Goal: Contribute content: Add original content to the website for others to see

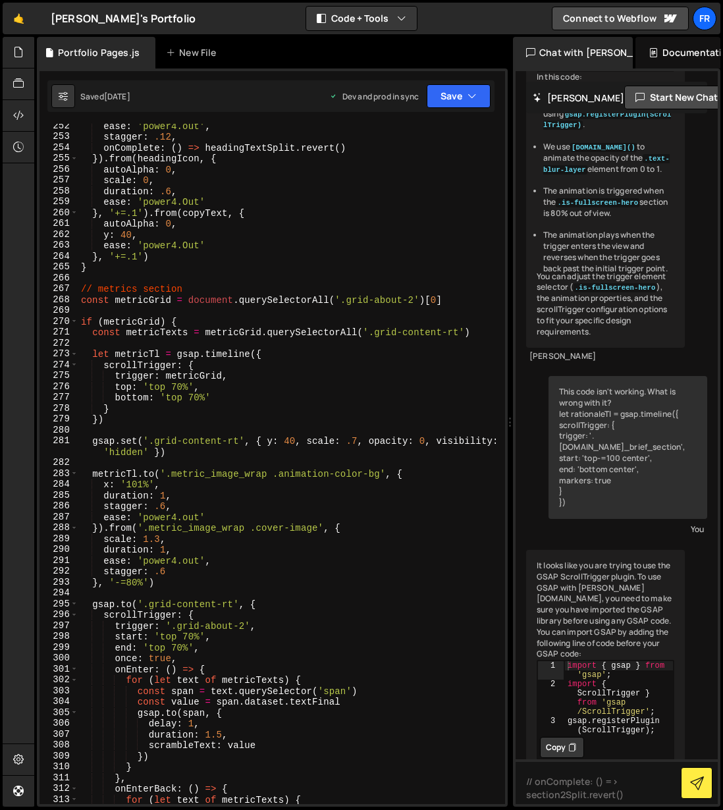
scroll to position [2795, 0]
click at [194, 45] on div "New File" at bounding box center [197, 53] width 79 height 32
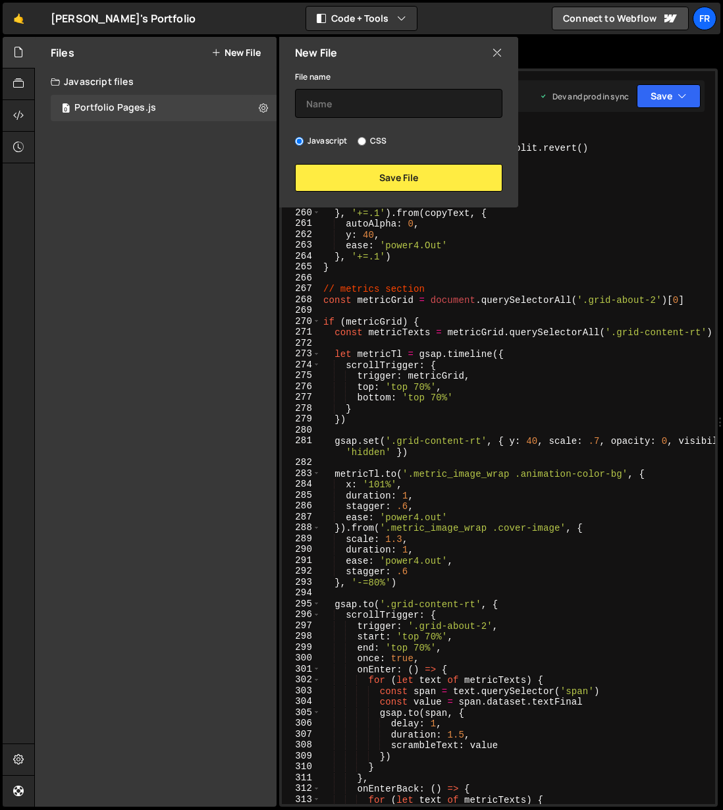
scroll to position [7336, 0]
click at [339, 99] on input "text" at bounding box center [398, 103] width 207 height 29
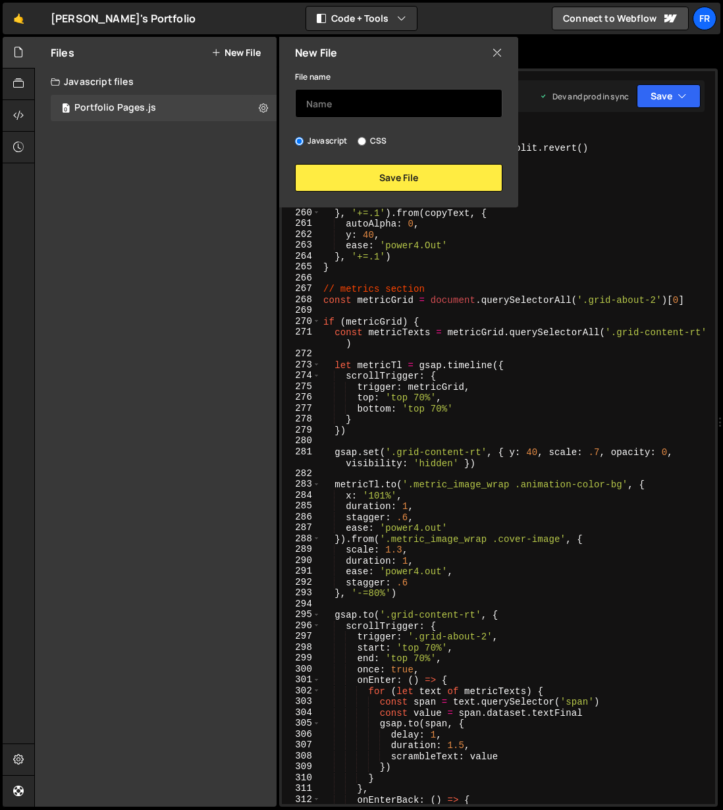
scroll to position [2839, 0]
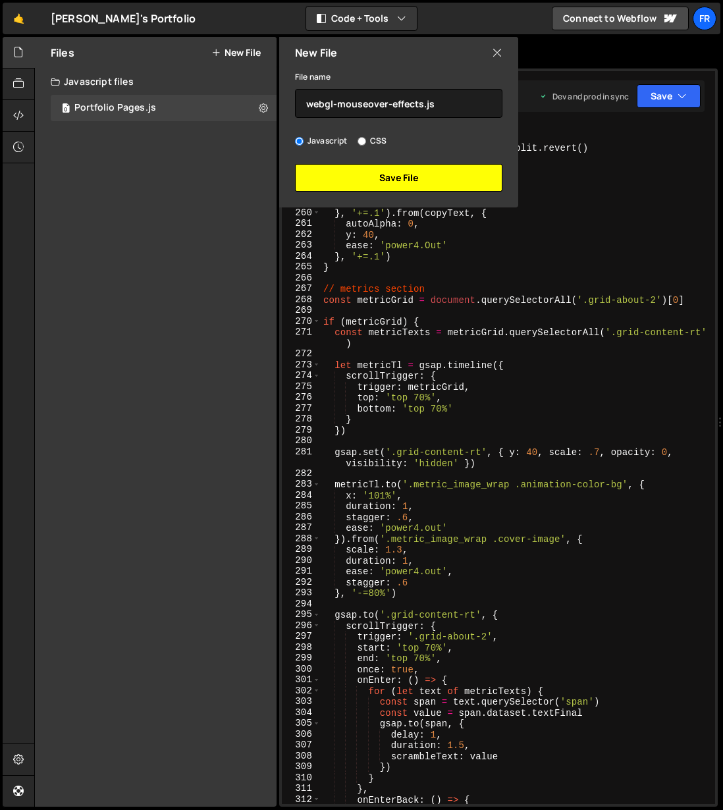
click at [400, 180] on button "Save File" at bounding box center [398, 178] width 207 height 28
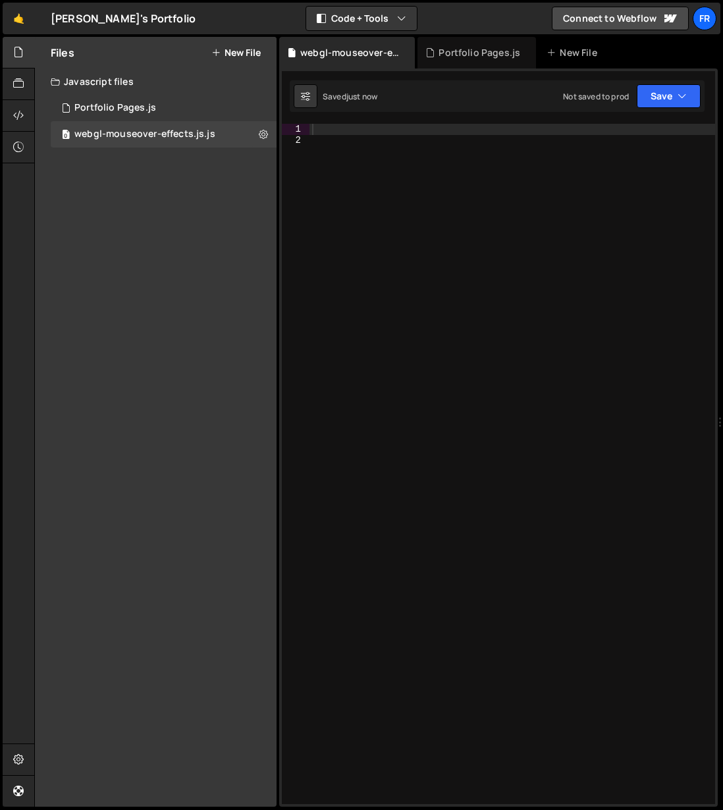
scroll to position [0, 0]
click at [256, 133] on button at bounding box center [263, 134] width 24 height 24
type input "webgl-mouseover-effects.js"
radio input "true"
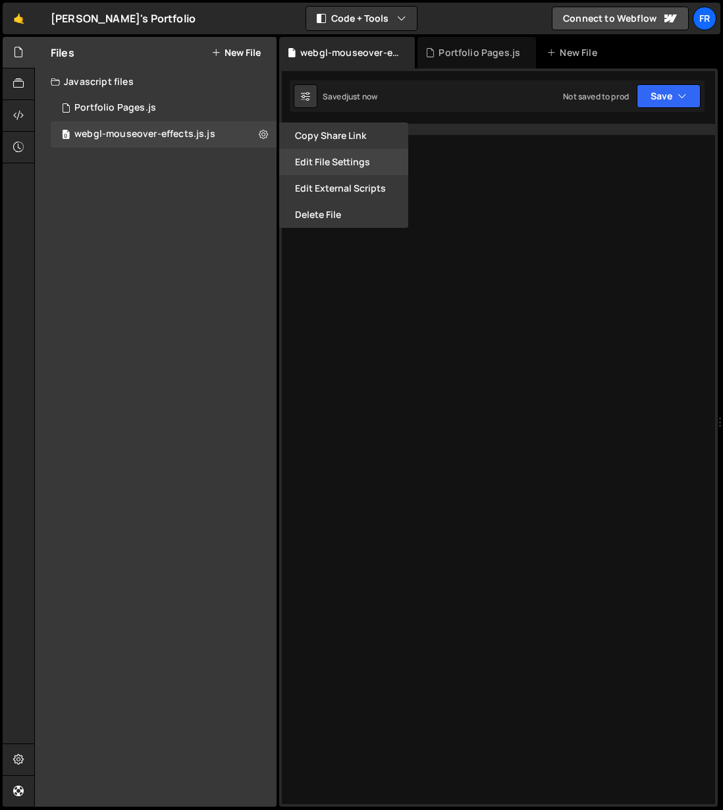
click at [332, 161] on button "Edit File Settings" at bounding box center [343, 162] width 129 height 26
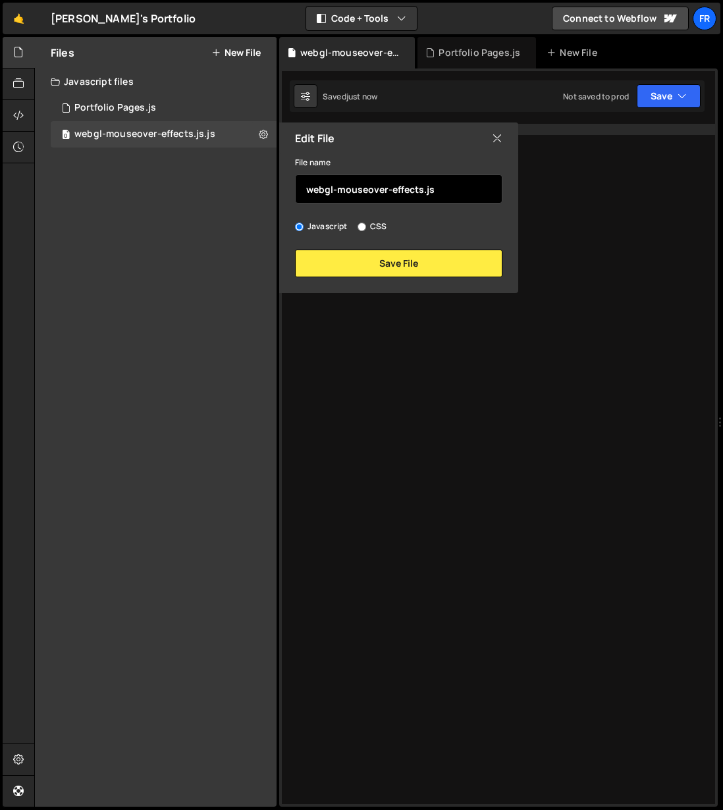
click at [447, 190] on input "webgl-mouseover-effects.js" at bounding box center [398, 188] width 207 height 29
type input "webgl-mouseover-effects"
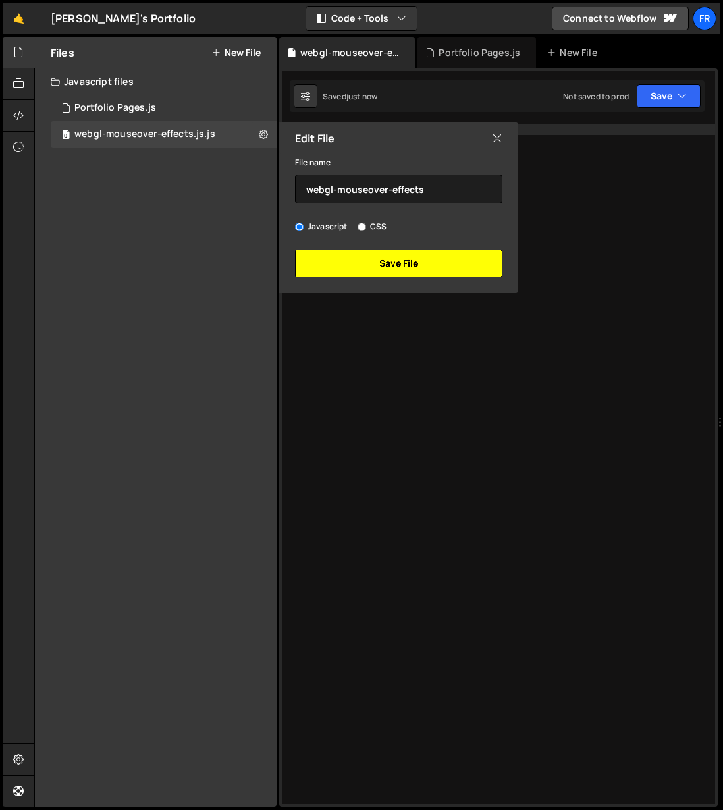
click at [435, 263] on button "Save File" at bounding box center [398, 264] width 207 height 28
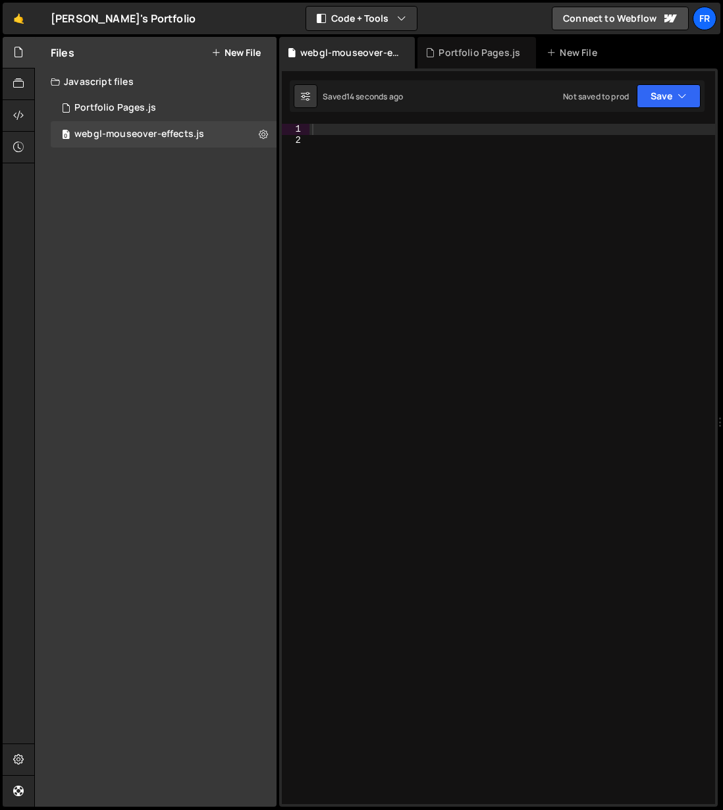
click at [497, 367] on div at bounding box center [512, 475] width 406 height 702
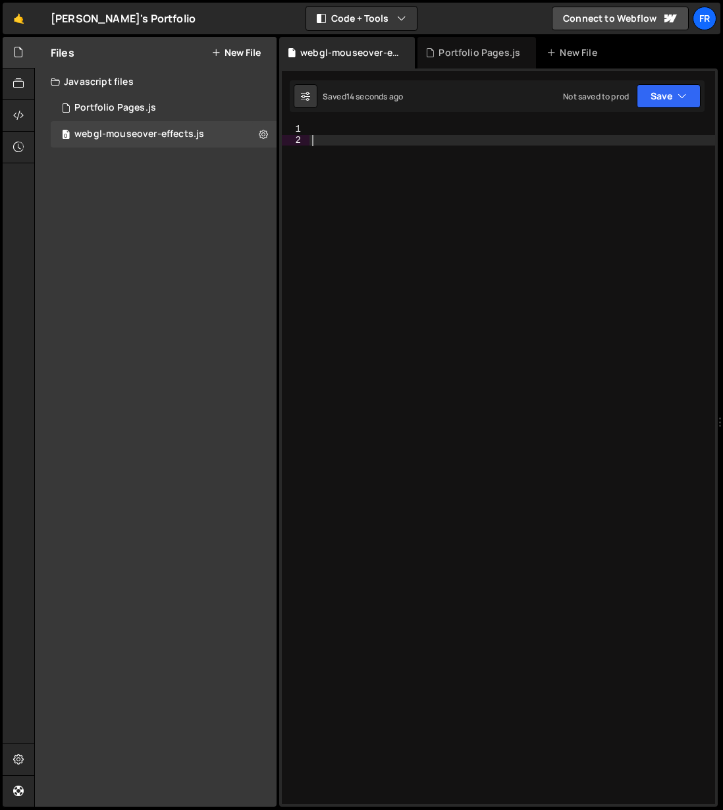
click at [498, 367] on div at bounding box center [512, 475] width 406 height 702
click at [328, 134] on div at bounding box center [512, 475] width 406 height 702
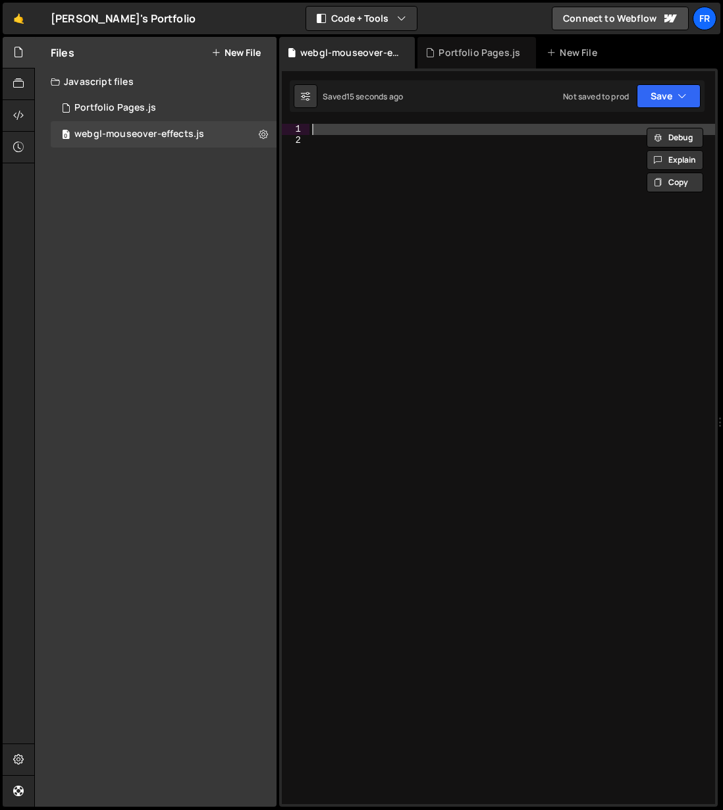
click at [325, 128] on div at bounding box center [512, 464] width 406 height 680
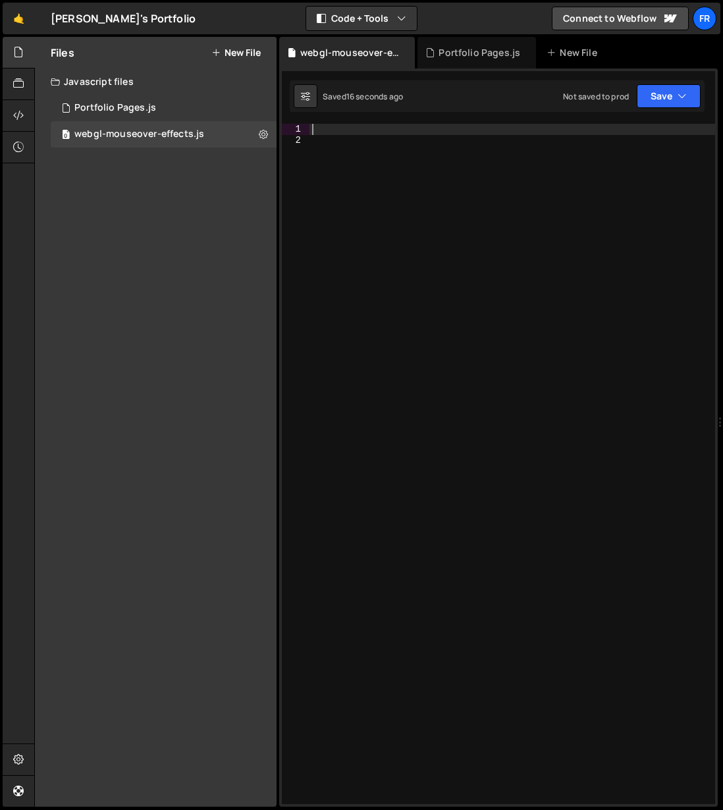
paste textarea "new SmoothScroll()"
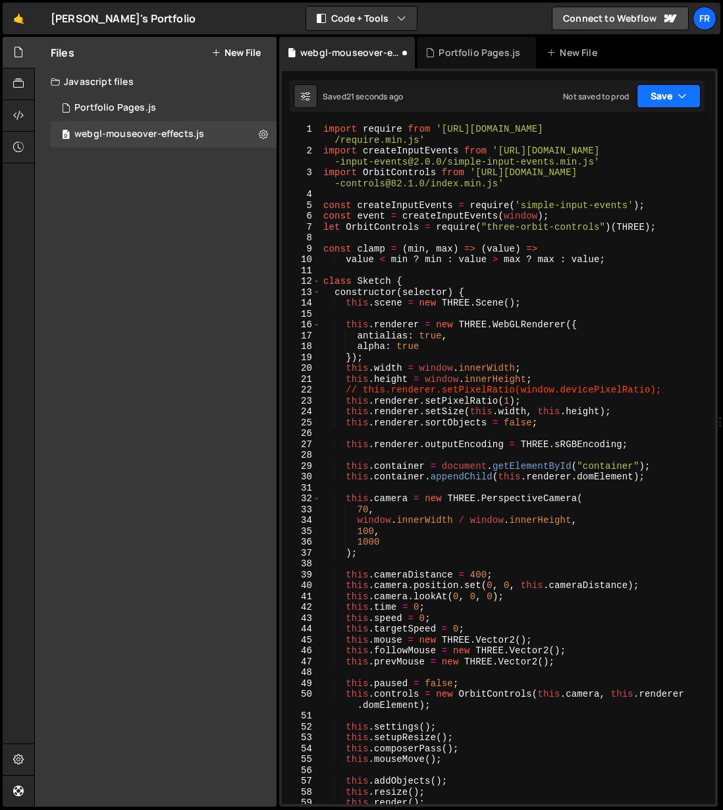
click at [668, 97] on button "Save" at bounding box center [669, 96] width 64 height 24
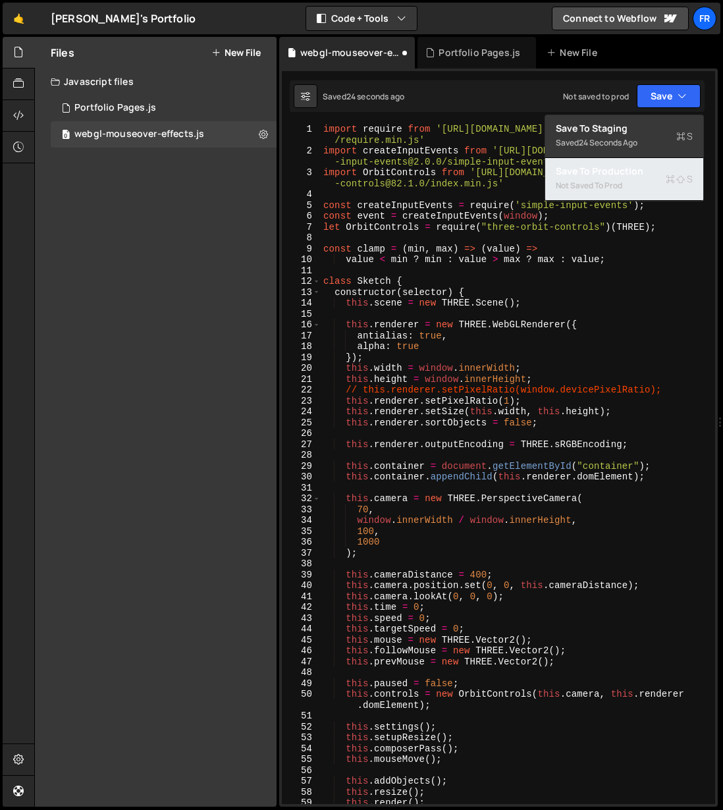
click at [607, 182] on div "Not saved to prod" at bounding box center [624, 186] width 137 height 16
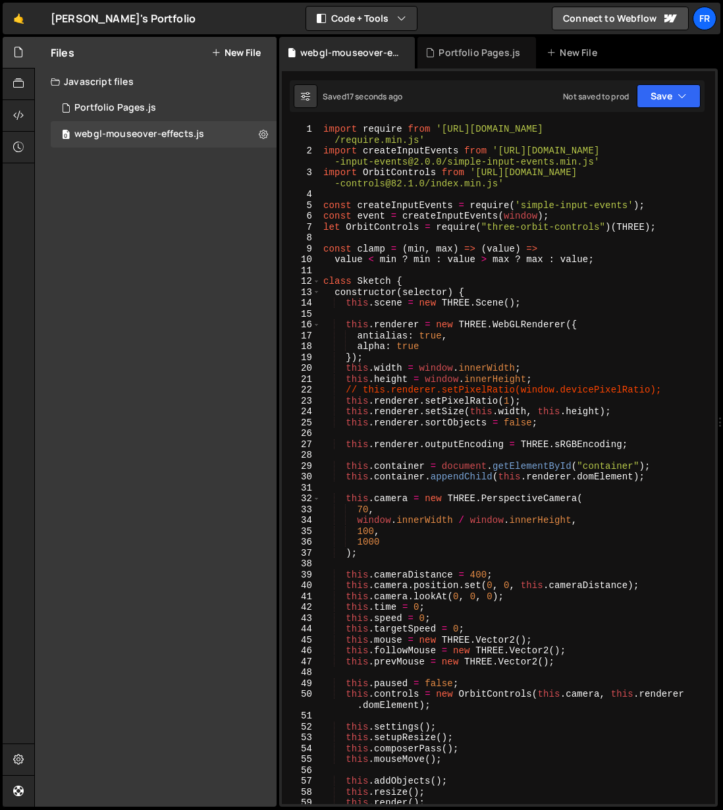
click at [571, 539] on div "import require from '[URL][DOMAIN_NAME] /require.min.js' import createInputEven…" at bounding box center [518, 480] width 394 height 713
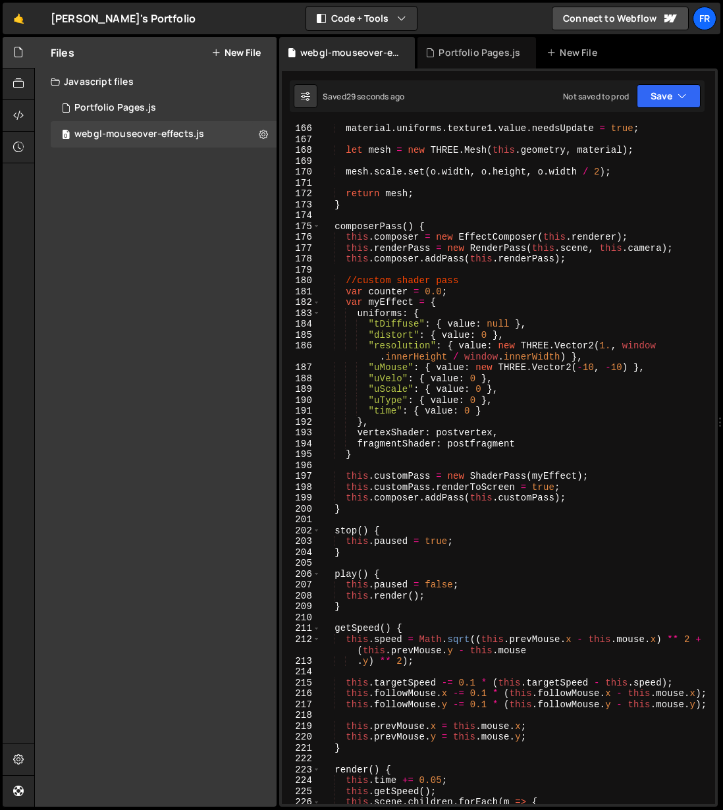
scroll to position [1731, 0]
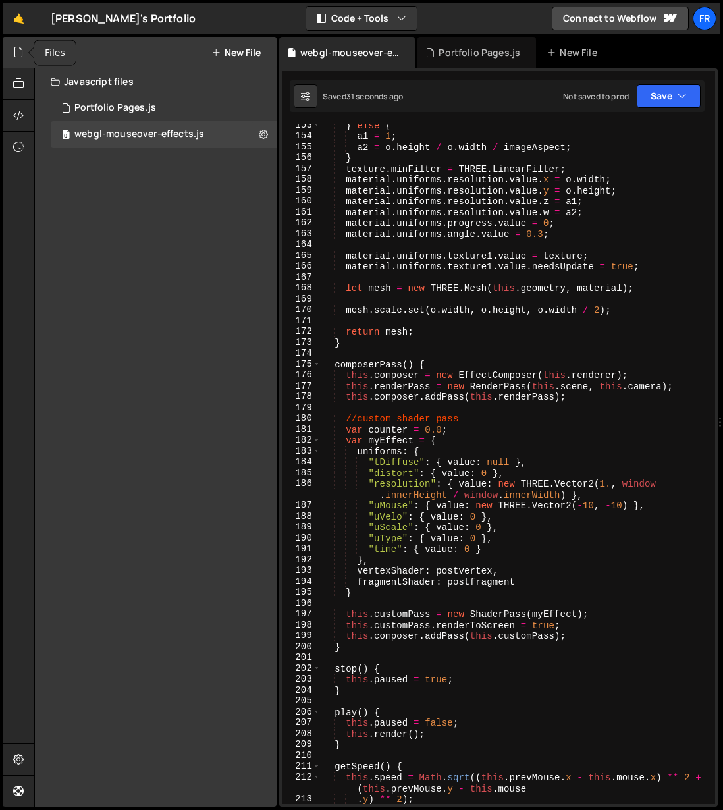
click at [16, 57] on icon at bounding box center [18, 52] width 11 height 14
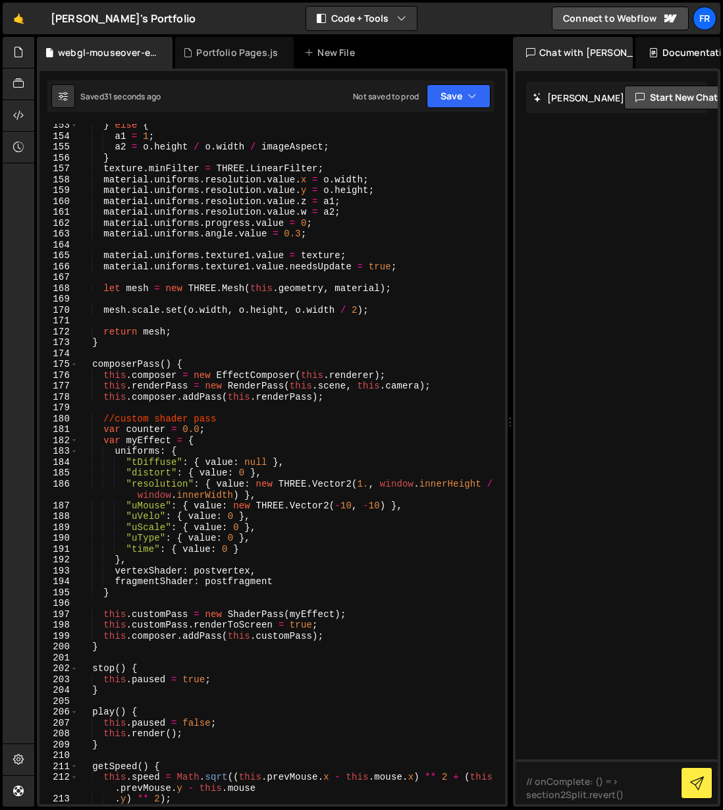
scroll to position [1720, 0]
type textarea "uniforms: {"
click at [347, 455] on div "} else { a1 = 1 ; a2 = o . height / o . width / imageAspect ; } texture . minFi…" at bounding box center [291, 471] width 427 height 702
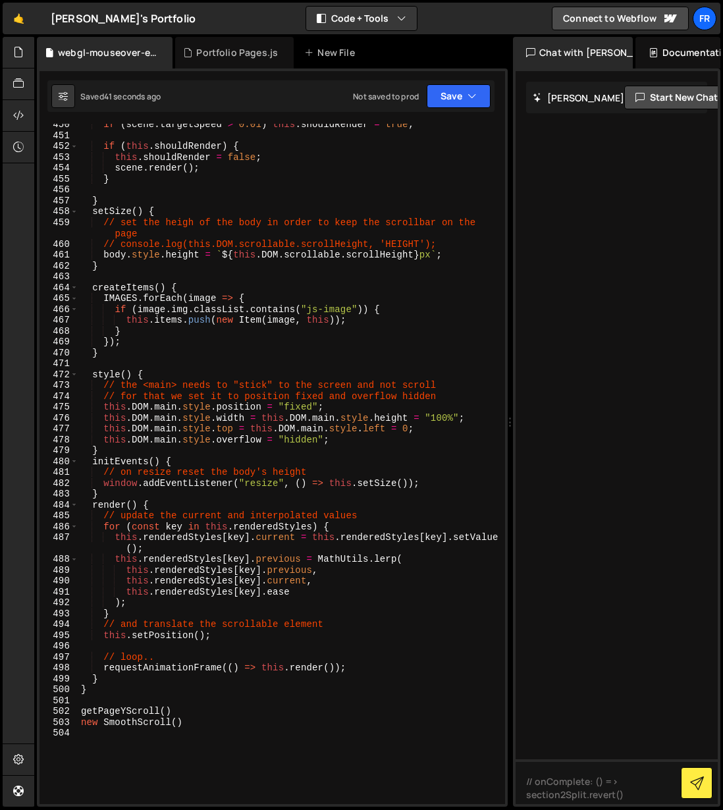
scroll to position [5336, 0]
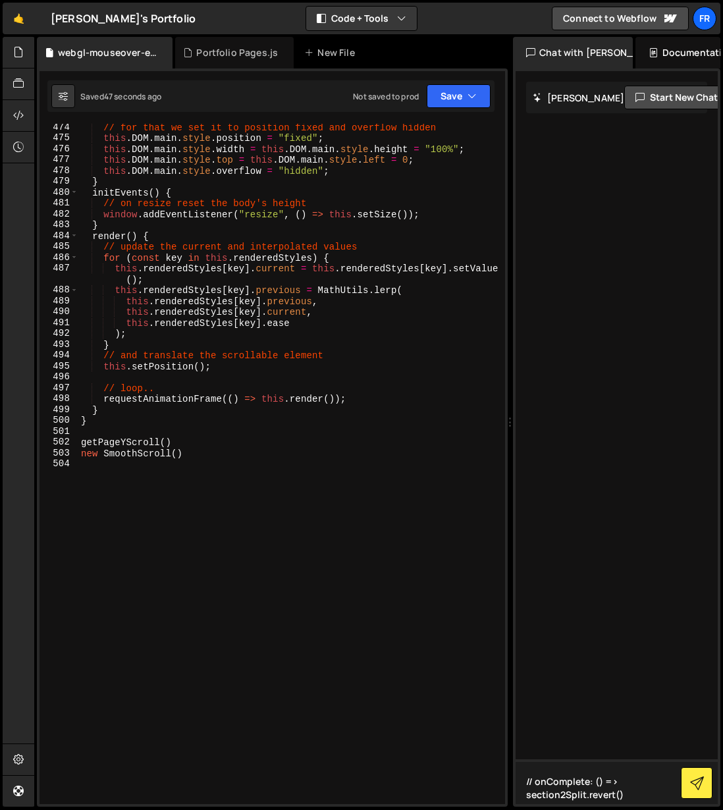
drag, startPoint x: 635, startPoint y: 779, endPoint x: 638, endPoint y: 792, distance: 13.4
click at [635, 779] on textarea "// onComplete: () => section2Split.revert()" at bounding box center [617, 781] width 202 height 45
drag, startPoint x: 637, startPoint y: 792, endPoint x: 522, endPoint y: 762, distance: 118.3
click at [506, 767] on div "Files New File Javascript files 0 Portfolio Pages.js 0 0 webgl-mouseover-effect…" at bounding box center [378, 422] width 689 height 770
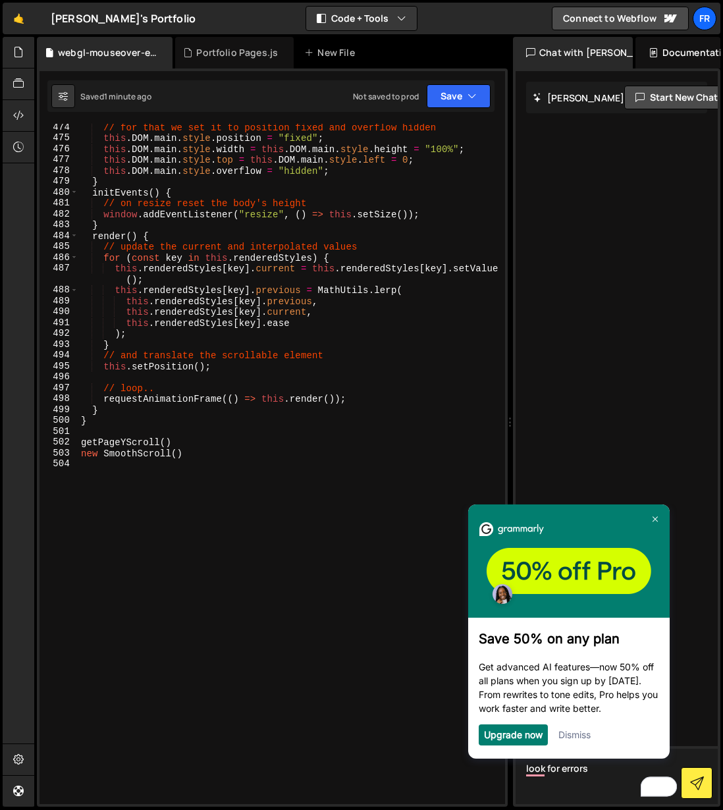
type textarea "look for errors"
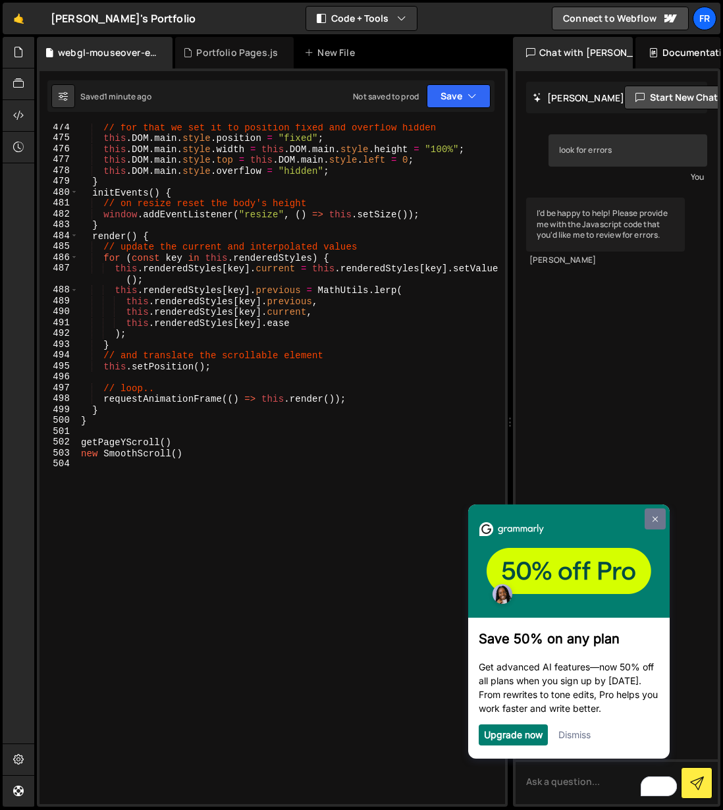
click at [656, 516] on img at bounding box center [654, 519] width 5 height 6
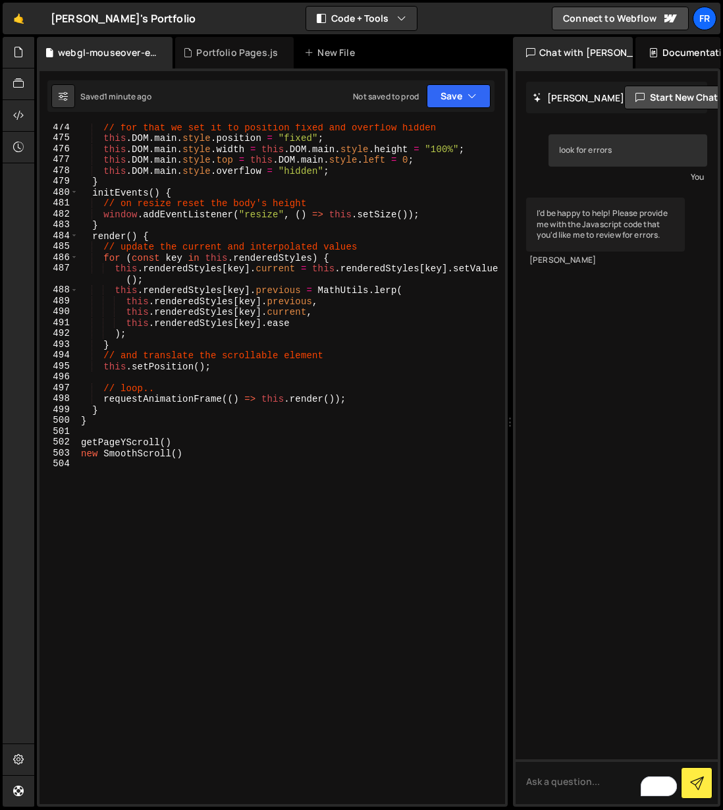
type textarea "}"
drag, startPoint x: 304, startPoint y: 420, endPoint x: 244, endPoint y: 464, distance: 74.4
click at [304, 422] on div "// for that we set it to position fixed and overflow hidden this . DOM . main .…" at bounding box center [291, 473] width 427 height 702
click at [246, 463] on div "// for that we set it to position fixed and overflow hidden this . DOM . main .…" at bounding box center [291, 473] width 427 height 702
click at [241, 444] on div "// for that we set it to position fixed and overflow hidden this . DOM . main .…" at bounding box center [291, 473] width 427 height 702
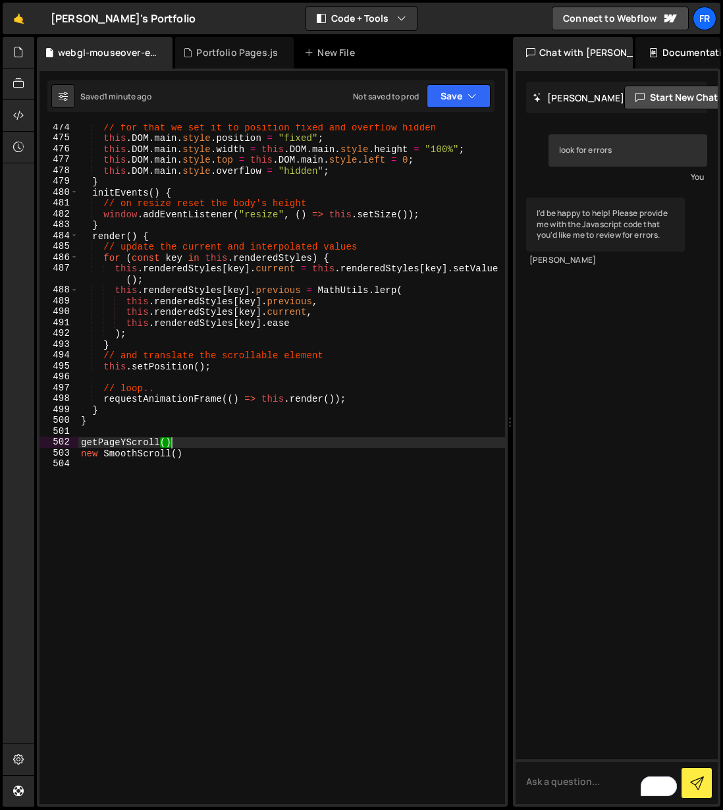
type textarea "new SmoothScroll()"
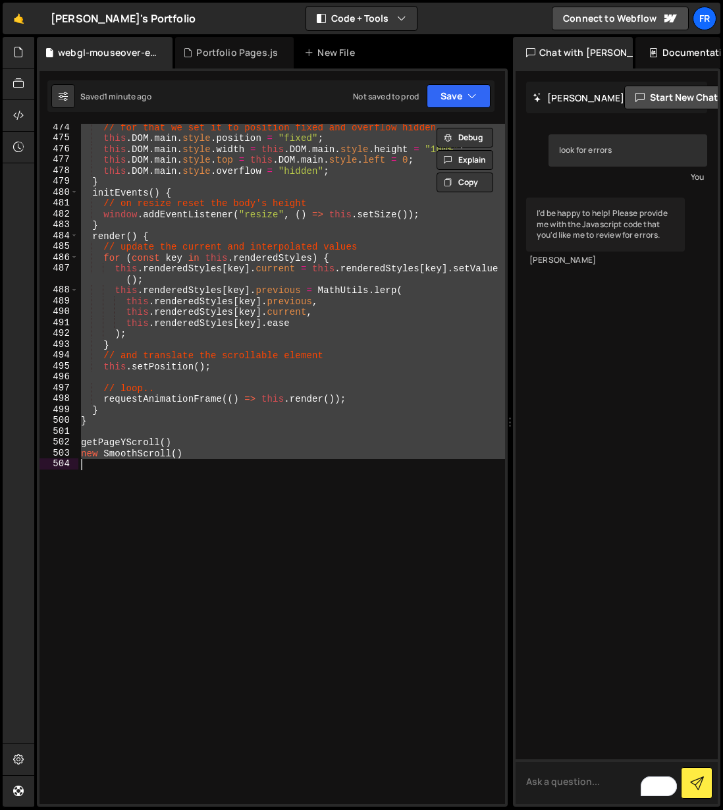
click at [558, 775] on textarea "To enrich screen reader interactions, please activate Accessibility in Grammarl…" at bounding box center [617, 781] width 202 height 45
paste textarea "import require from '[URL][DOMAIN_NAME]' import createInputEvents from '[URL][D…"
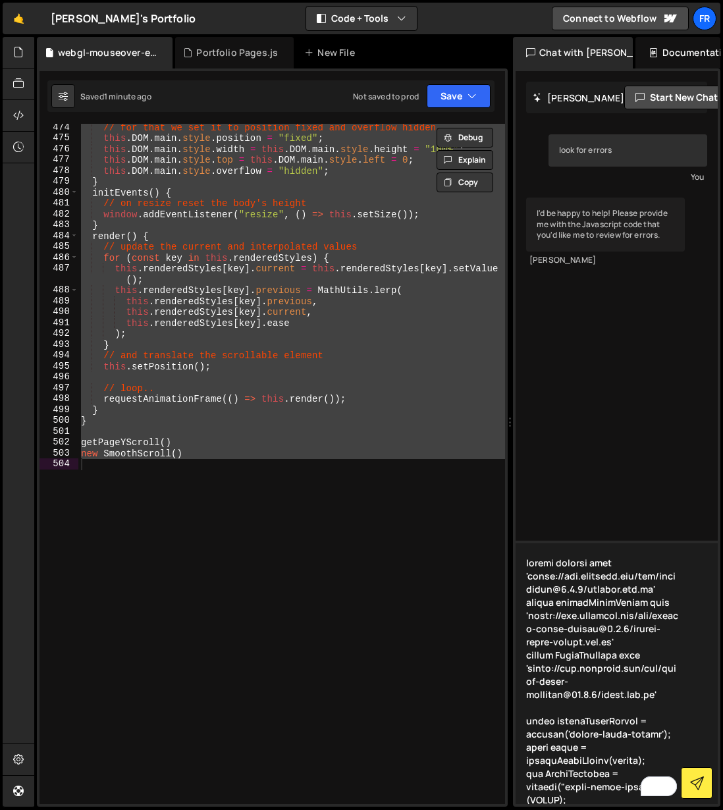
scroll to position [9785, 0]
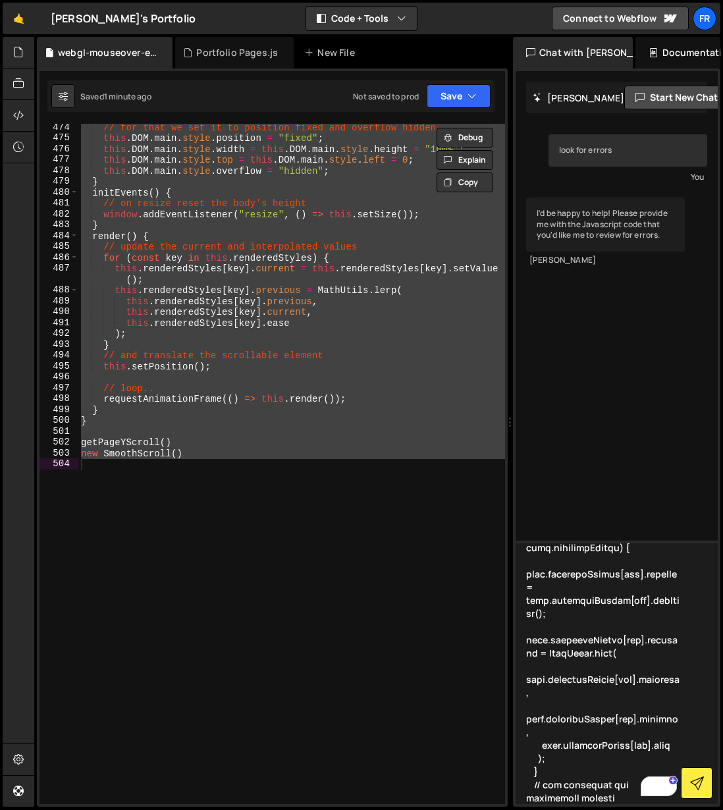
type textarea "import require from '[URL][DOMAIN_NAME]' import createInputEvents from '[URL][D…"
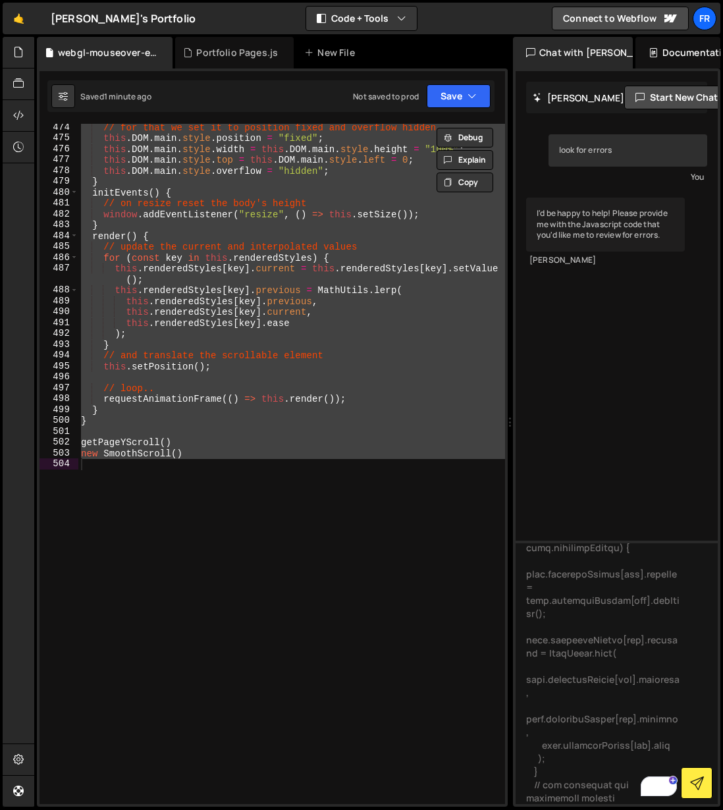
click at [712, 782] on div at bounding box center [696, 782] width 37 height 37
click at [700, 786] on icon at bounding box center [697, 783] width 14 height 14
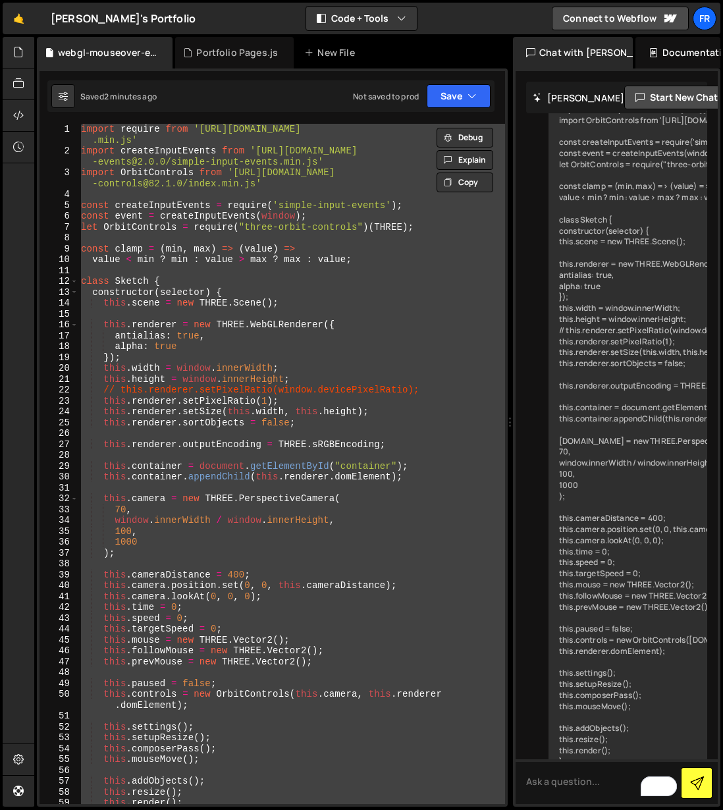
scroll to position [0, 0]
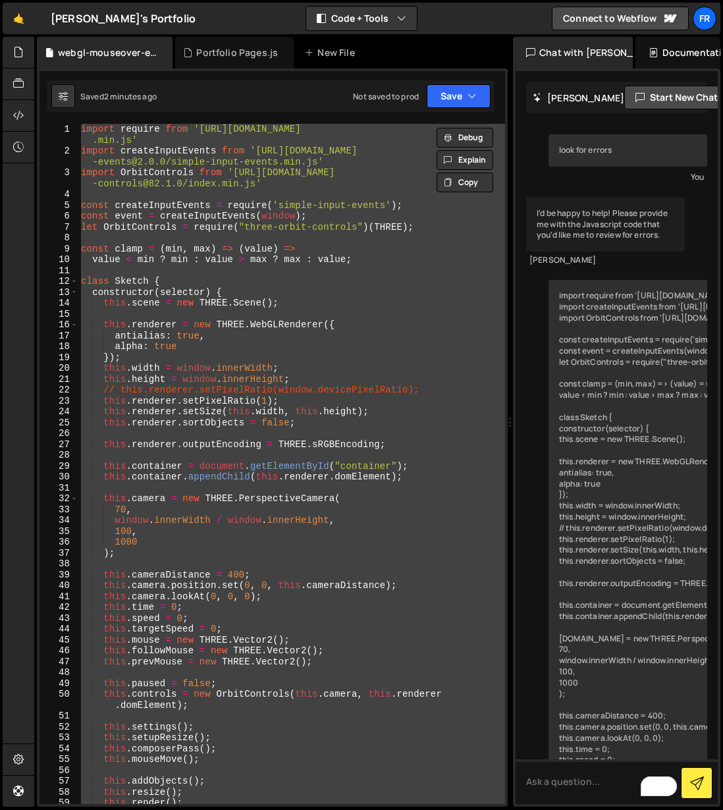
click at [129, 280] on div "import require from '[URL][DOMAIN_NAME] .min.js' import createInputEvents from …" at bounding box center [291, 464] width 427 height 680
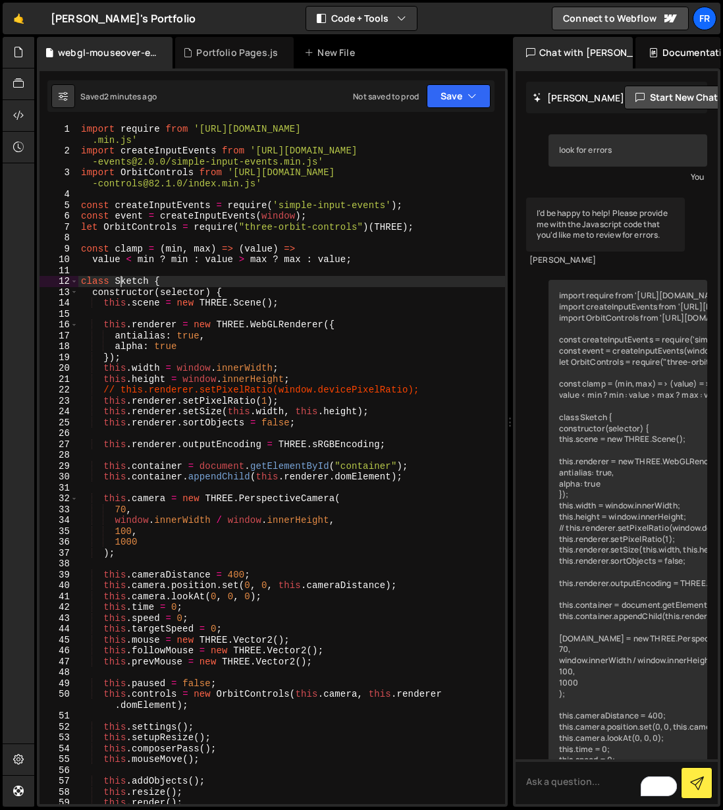
click at [123, 280] on div "import require from '[URL][DOMAIN_NAME] .min.js' import createInputEvents from …" at bounding box center [291, 480] width 427 height 713
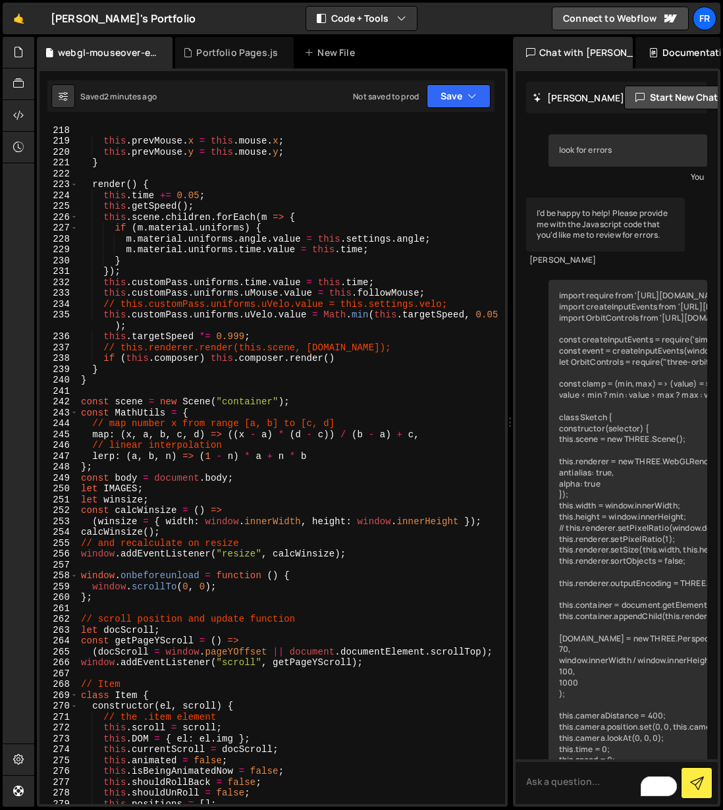
scroll to position [2443, 0]
drag, startPoint x: 184, startPoint y: 400, endPoint x: 209, endPoint y: 399, distance: 25.7
click at [209, 399] on div "this . followMouse . y -= 0.1 * ( this . followMouse . y - this . mouse . y ) ;…" at bounding box center [291, 465] width 427 height 702
drag, startPoint x: 473, startPoint y: 378, endPoint x: 467, endPoint y: 354, distance: 25.2
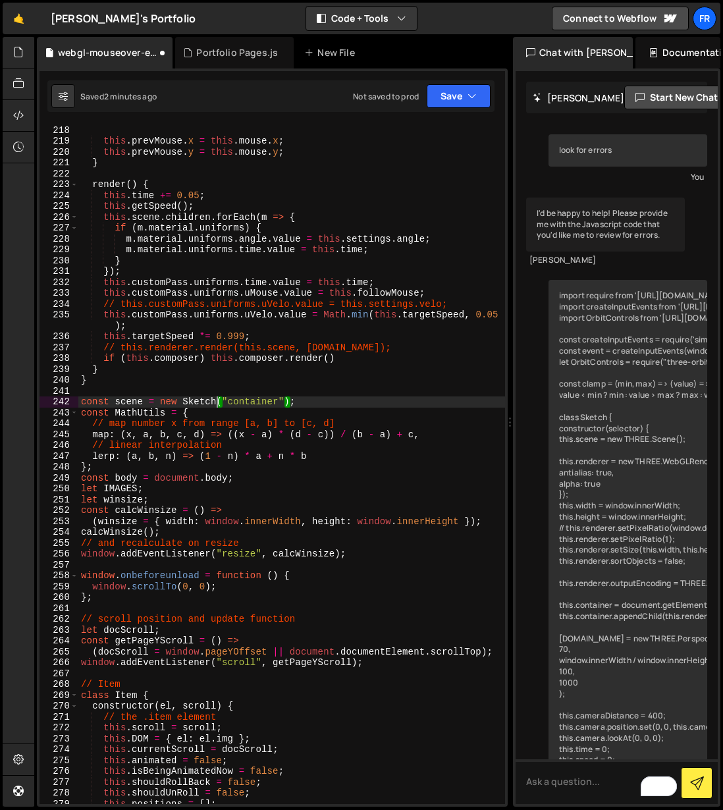
click at [473, 378] on div "this . followMouse . y -= 0.1 * ( this . followMouse . y - this . mouse . y ) ;…" at bounding box center [291, 465] width 427 height 702
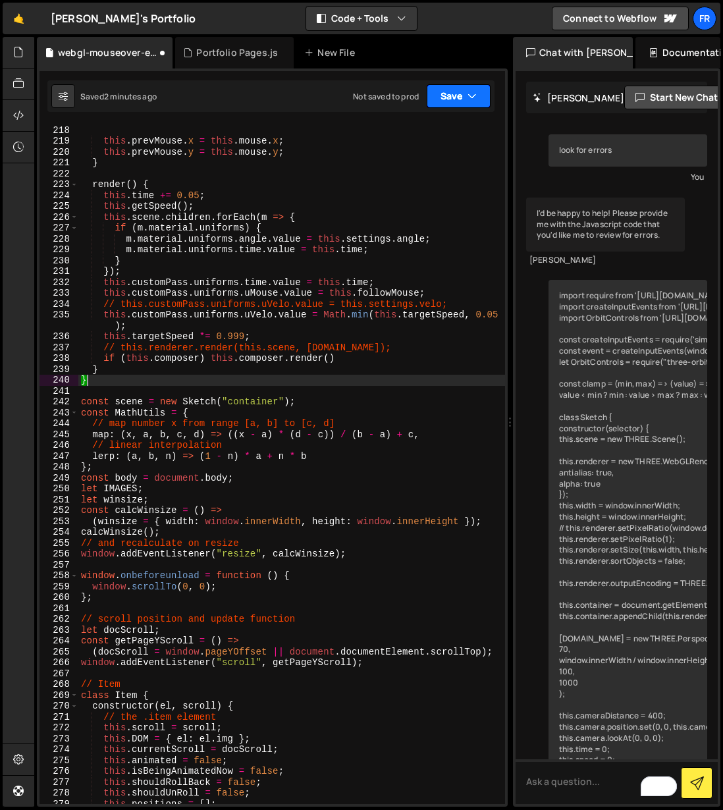
type textarea "}"
click at [463, 99] on button "Save" at bounding box center [459, 96] width 64 height 24
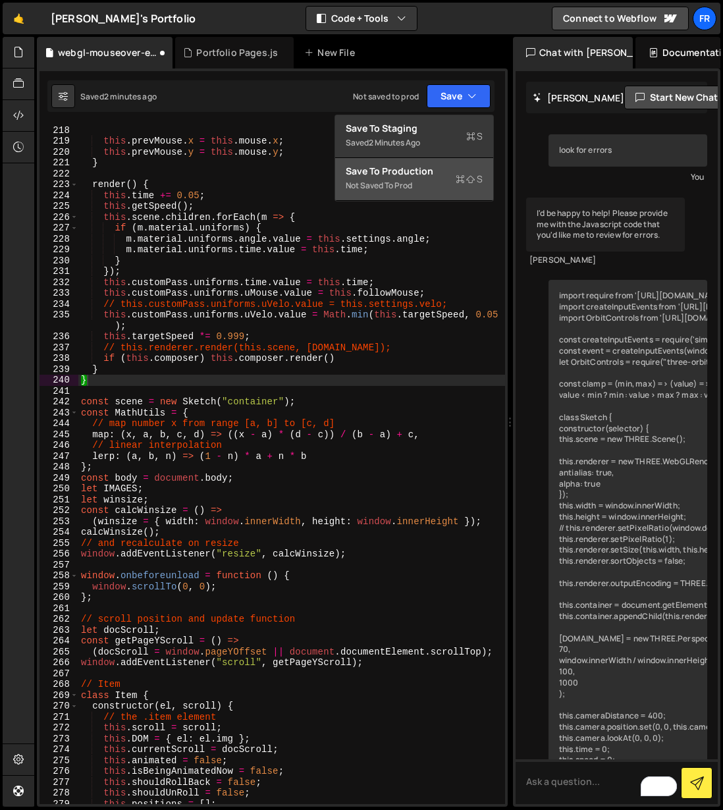
click at [425, 163] on button "Save to Production S Not saved to prod" at bounding box center [414, 179] width 158 height 43
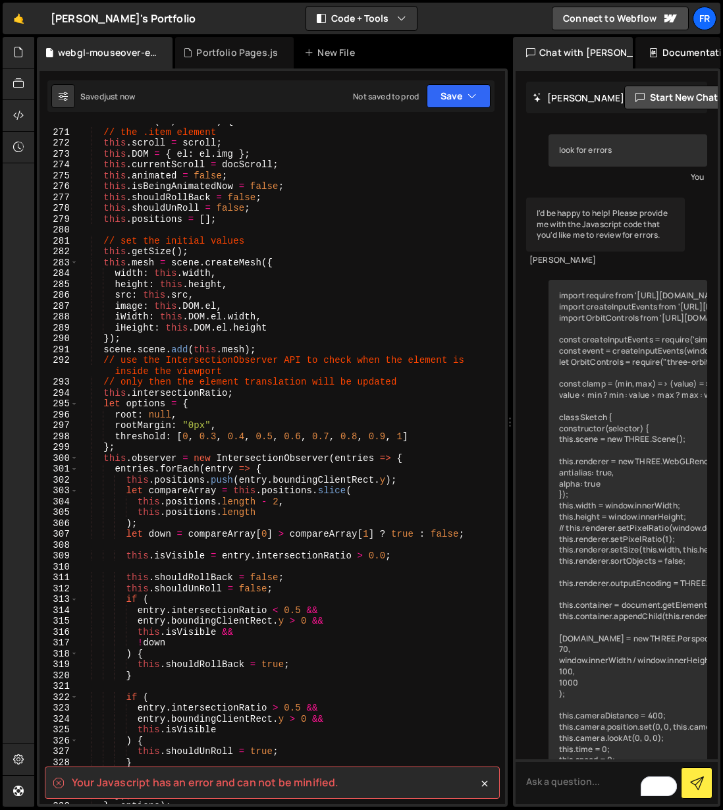
scroll to position [3105, 0]
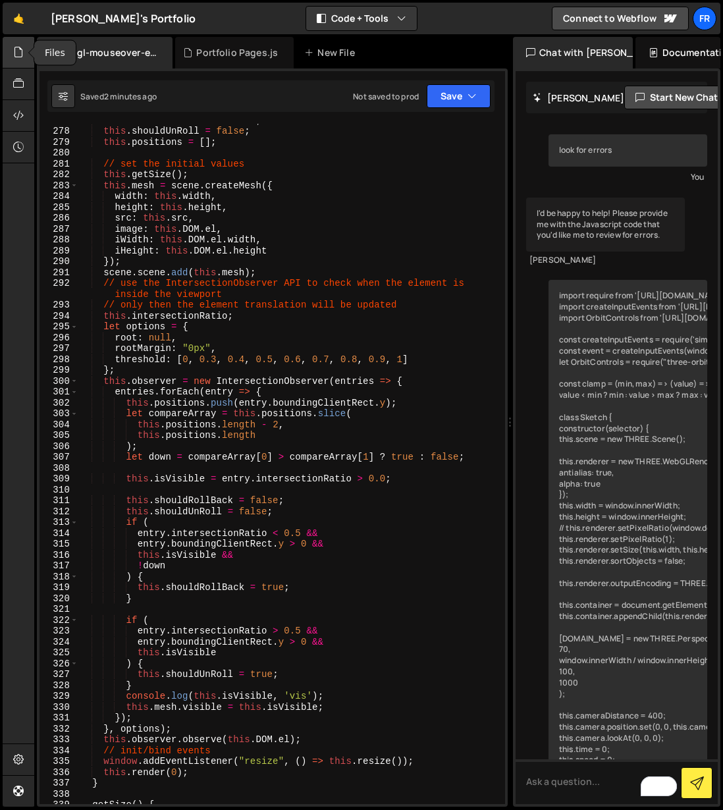
click at [19, 54] on icon at bounding box center [18, 52] width 11 height 14
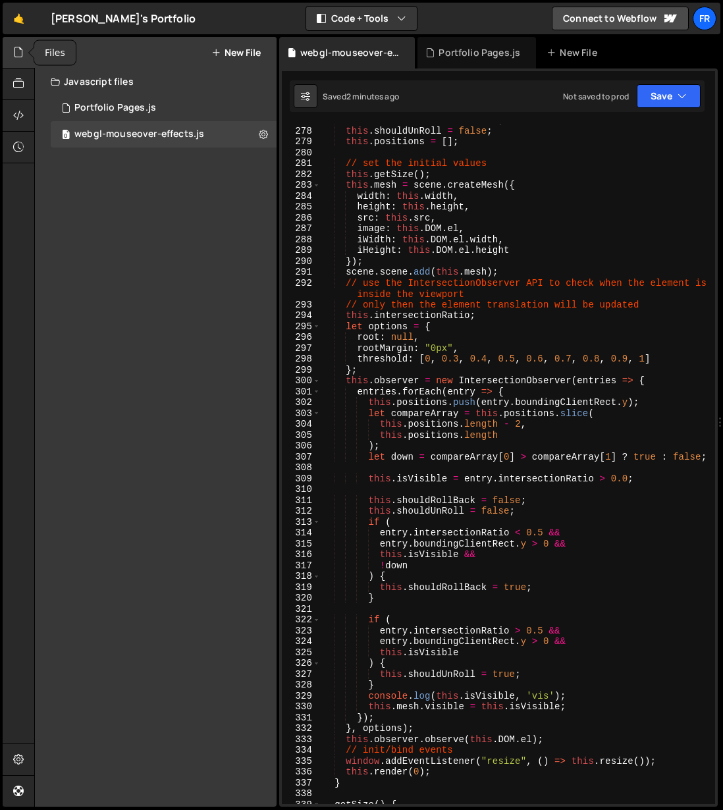
scroll to position [3137, 0]
click at [261, 134] on icon at bounding box center [263, 134] width 9 height 13
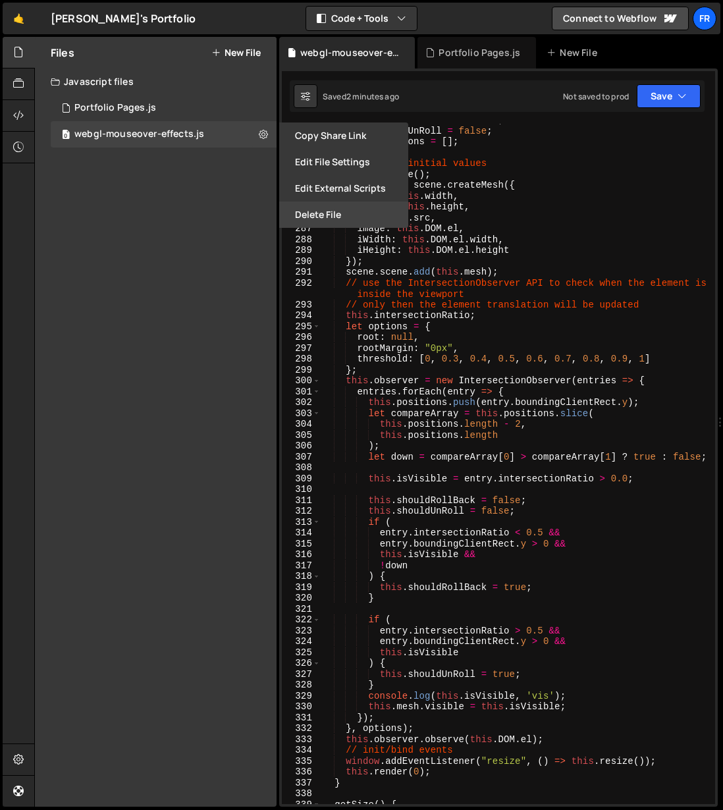
click at [305, 211] on button "Delete File" at bounding box center [343, 214] width 129 height 26
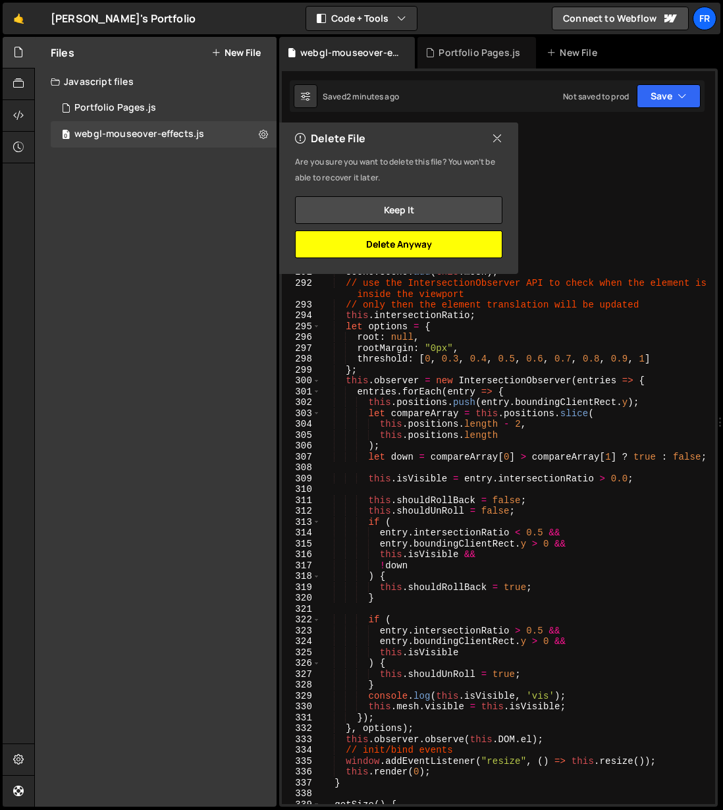
click at [386, 244] on button "Delete Anyway" at bounding box center [398, 244] width 207 height 28
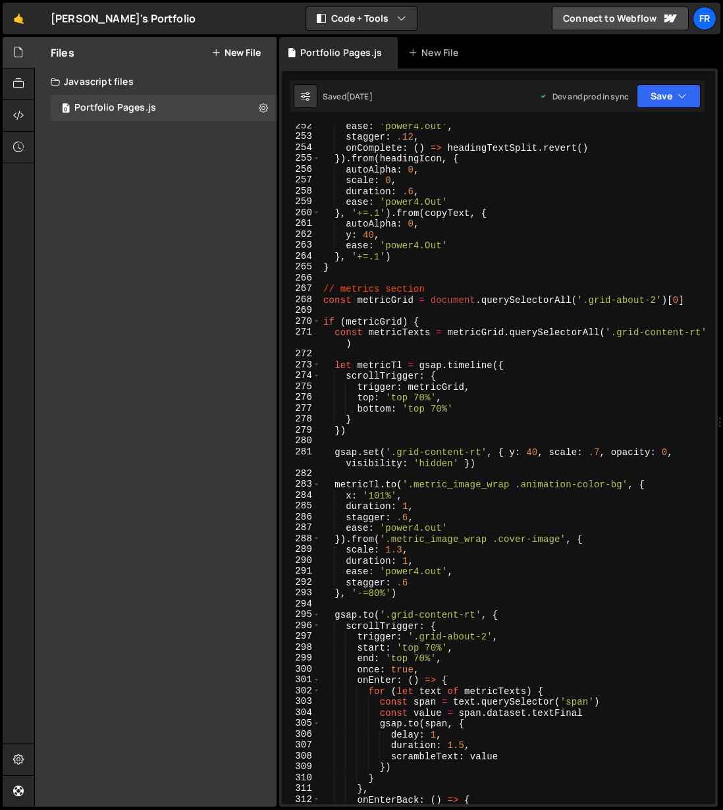
scroll to position [9398, 0]
click at [239, 53] on button "New File" at bounding box center [235, 52] width 49 height 11
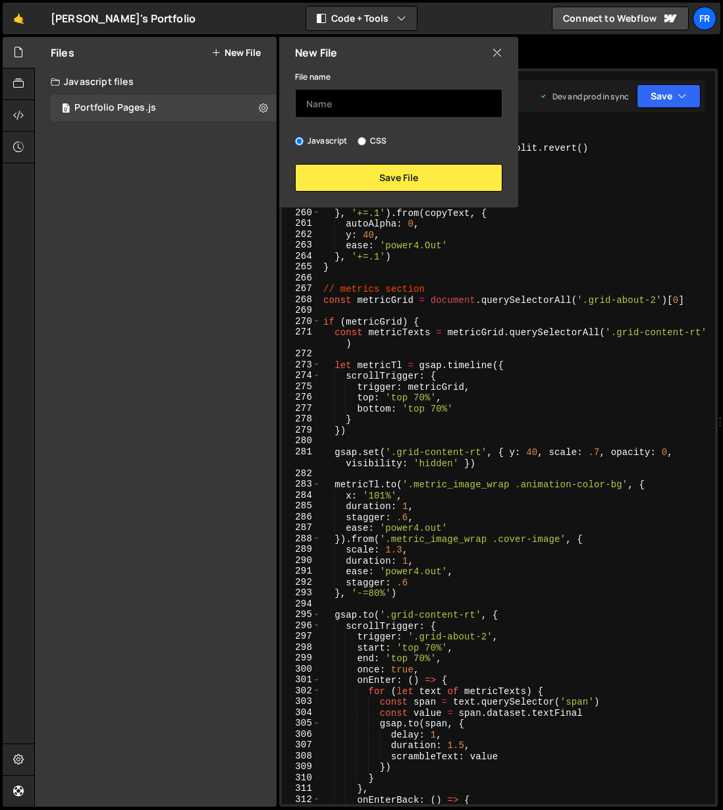
click at [338, 100] on input "text" at bounding box center [398, 103] width 207 height 29
type input "imageDistort"
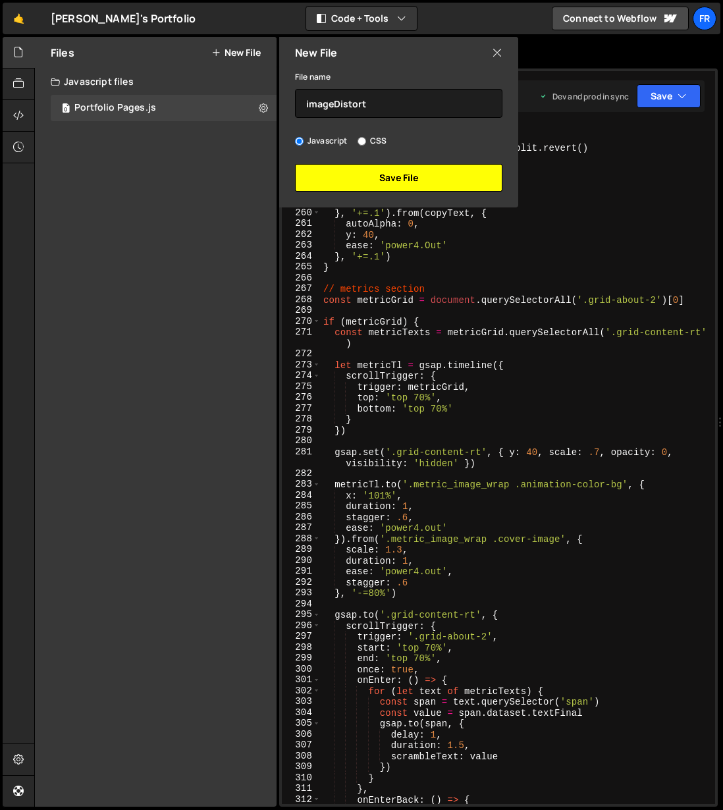
click at [393, 176] on button "Save File" at bounding box center [398, 178] width 207 height 28
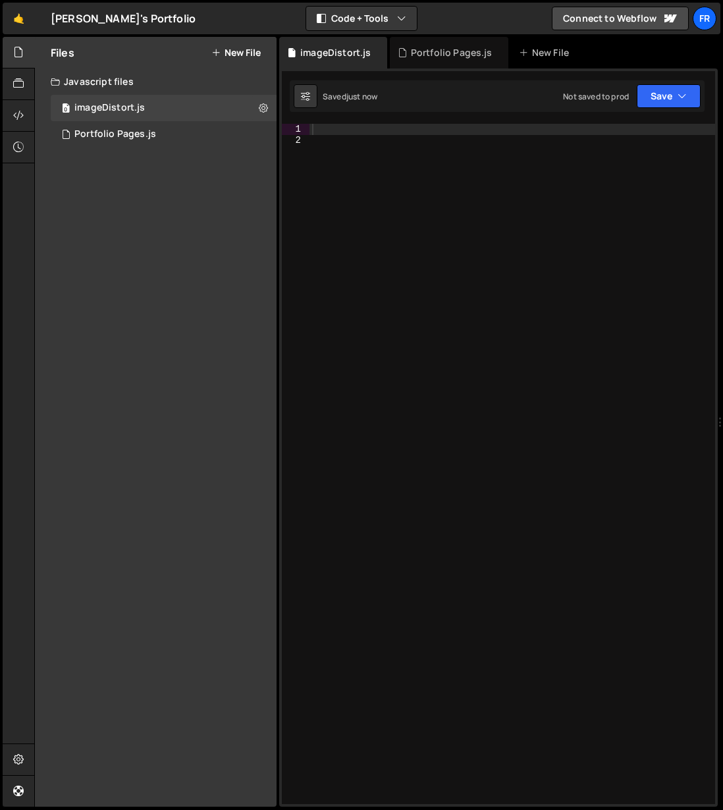
scroll to position [0, 0]
click at [140, 105] on div "imageDistort.js" at bounding box center [109, 108] width 70 height 12
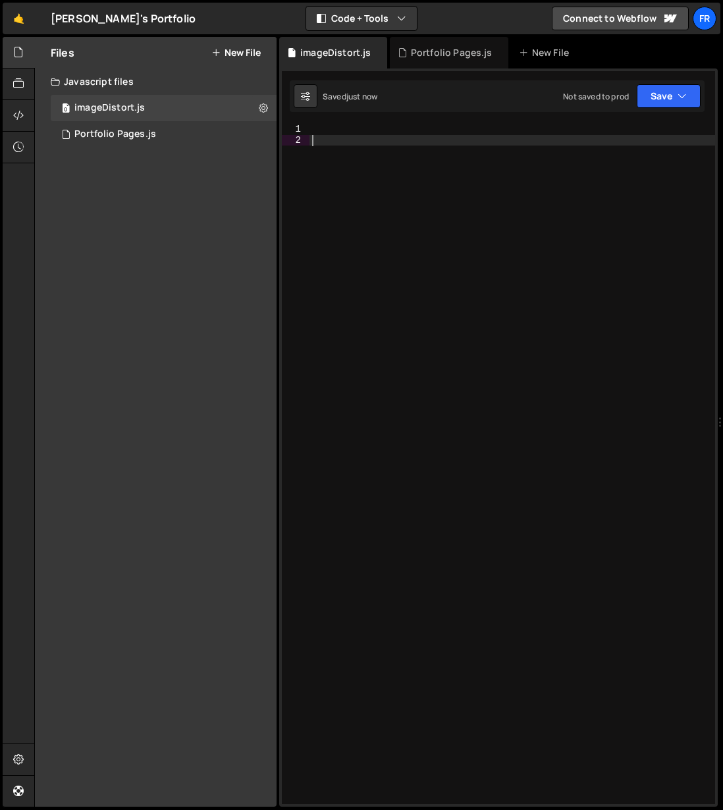
click at [427, 198] on div at bounding box center [512, 475] width 406 height 702
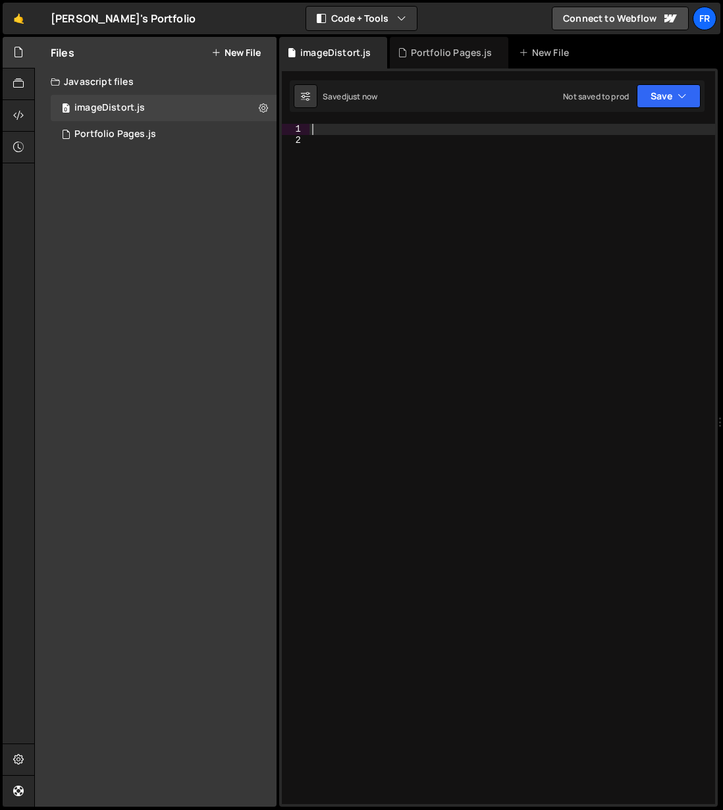
click at [359, 131] on div at bounding box center [512, 475] width 406 height 702
paste textarea "});"
type textarea "});"
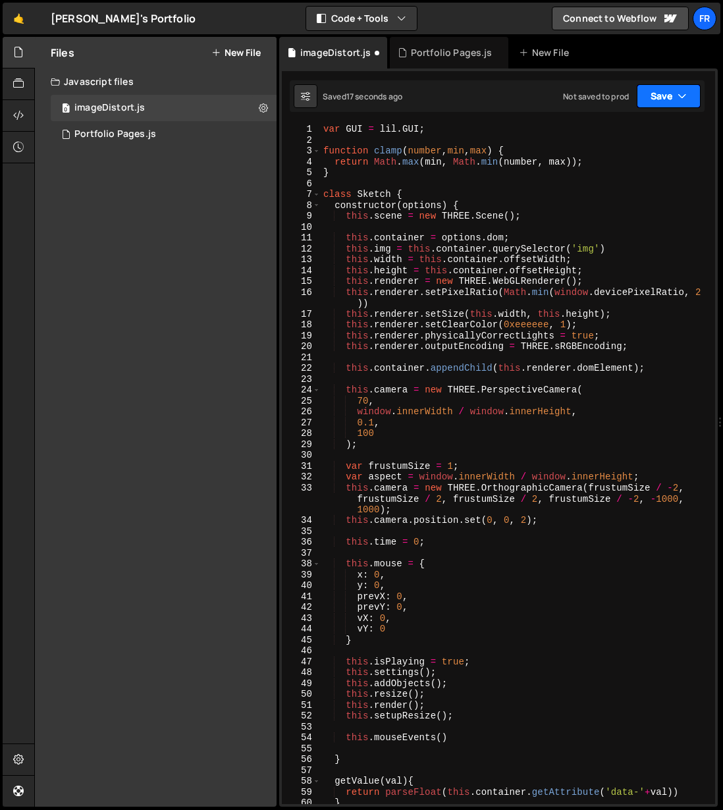
click at [684, 92] on icon "button" at bounding box center [681, 96] width 9 height 13
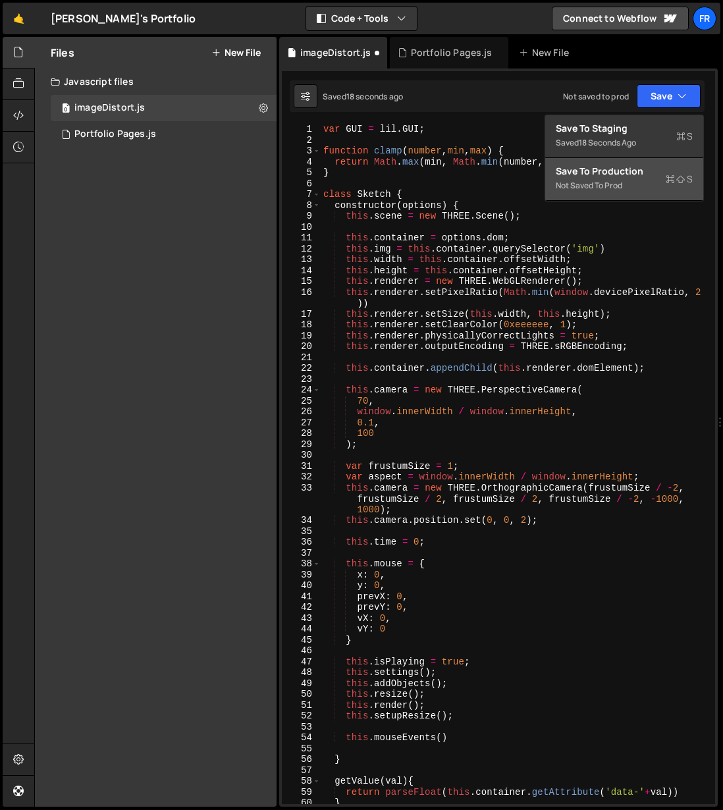
click at [631, 166] on div "Save to Production S" at bounding box center [624, 171] width 137 height 13
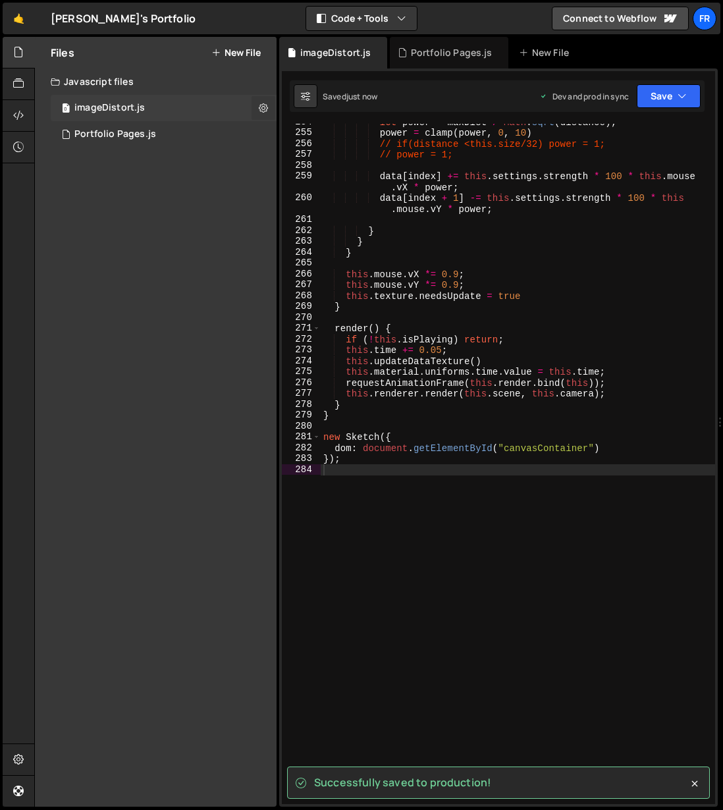
click at [265, 105] on icon at bounding box center [263, 107] width 9 height 13
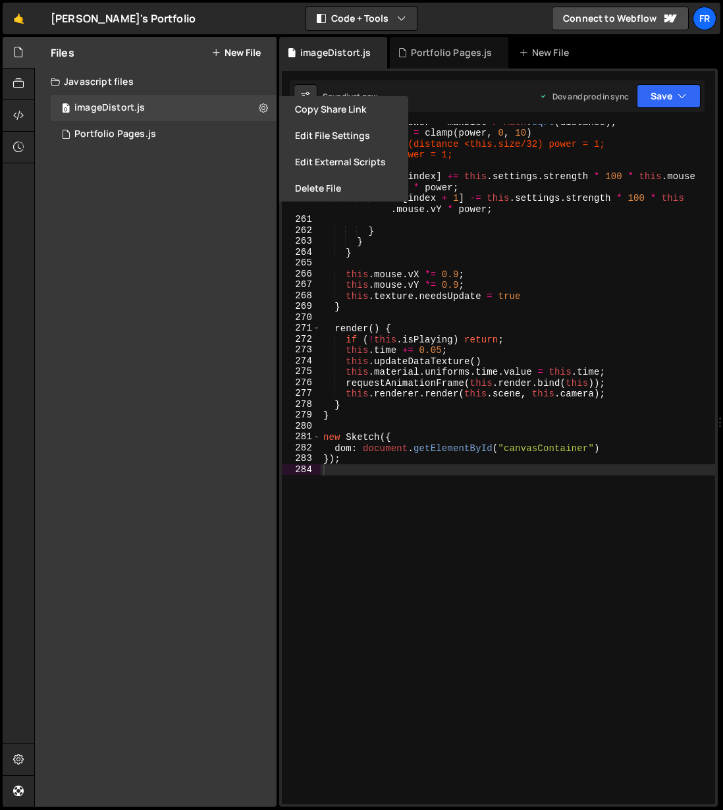
click at [50, 203] on div "Files New File Javascript files 0 imageDistort.js 0 0 Portfolio Pages.js 0 CSS …" at bounding box center [156, 422] width 242 height 770
click at [18, 107] on div at bounding box center [19, 116] width 32 height 32
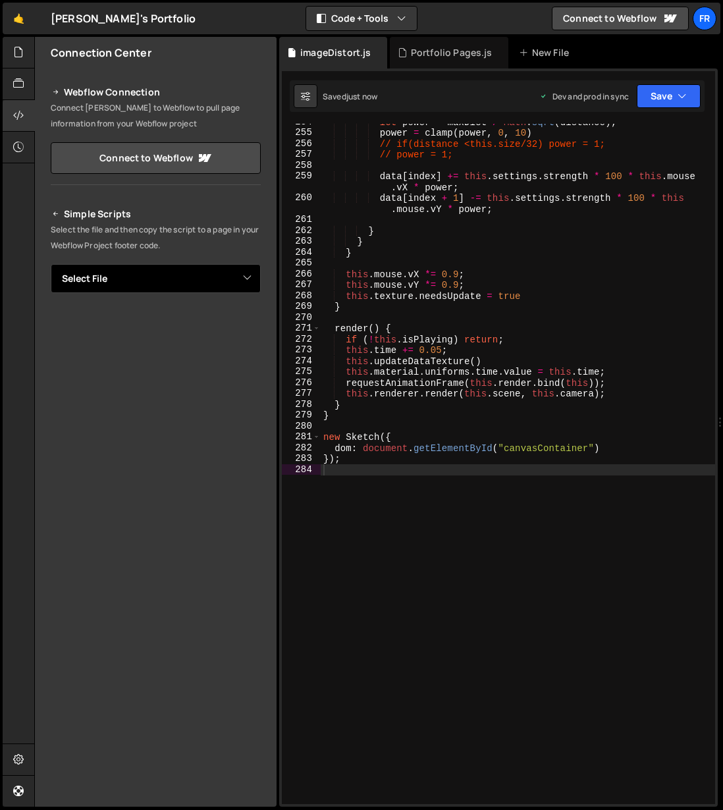
click at [177, 280] on select "Select File Portfolio Pages.js webgl-mouseover-effects.js.js imageDistort.js" at bounding box center [156, 278] width 210 height 29
select select "44923"
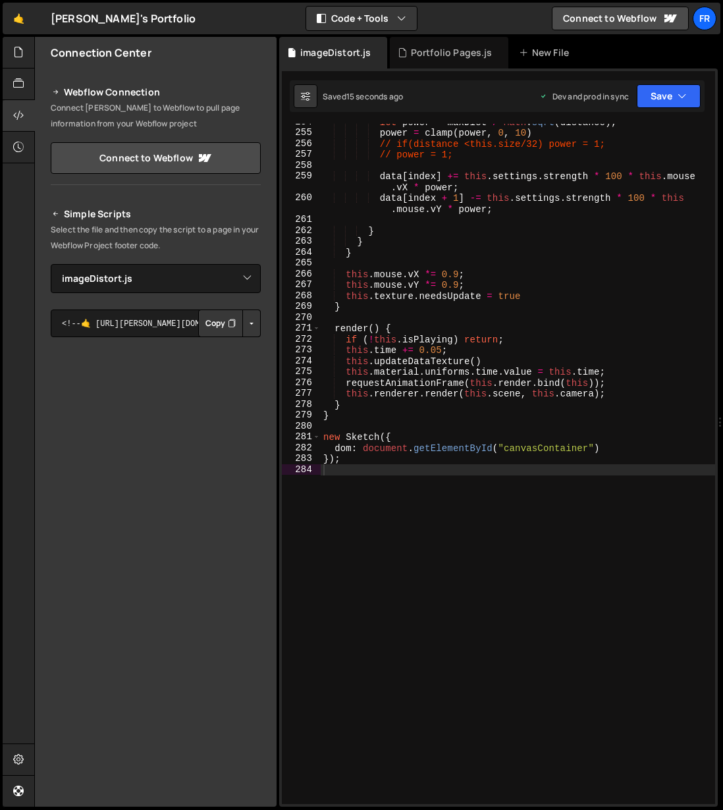
click at [248, 323] on button "Button group with nested dropdown" at bounding box center [251, 323] width 18 height 28
click at [246, 316] on button "Button group with nested dropdown" at bounding box center [251, 323] width 18 height 28
click at [255, 319] on button "Button group with nested dropdown" at bounding box center [251, 323] width 18 height 28
click at [252, 321] on button "Button group with nested dropdown" at bounding box center [251, 323] width 18 height 28
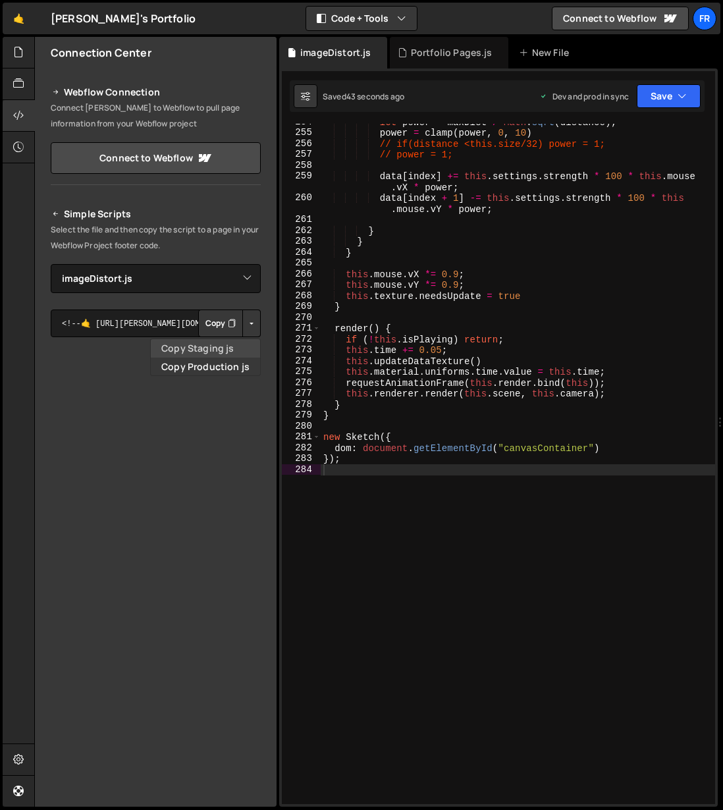
click at [206, 350] on link "Copy Staging js" at bounding box center [205, 348] width 109 height 18
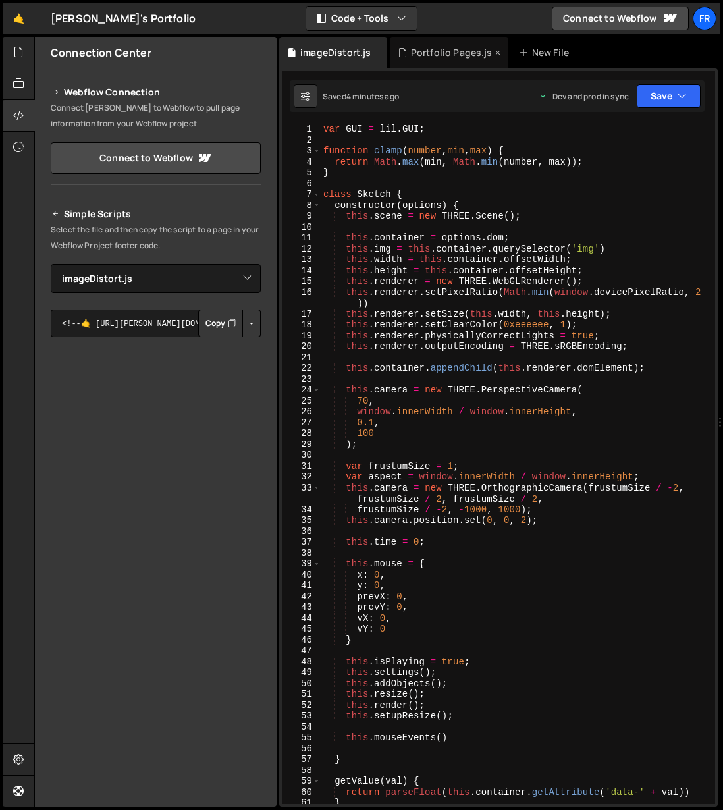
click at [440, 49] on div "Portfolio Pages.js" at bounding box center [452, 52] width 82 height 13
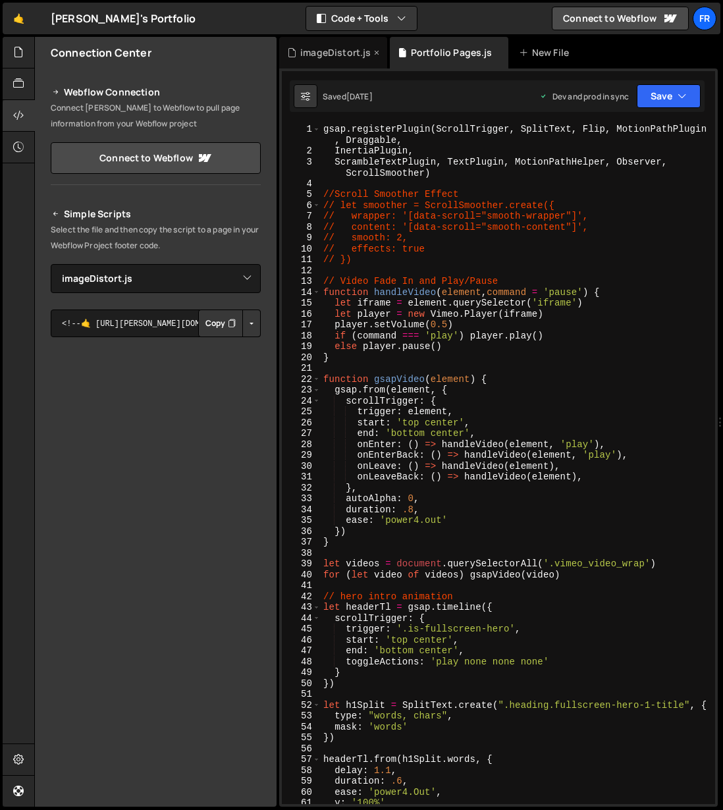
click at [352, 49] on div "imageDistort.js" at bounding box center [335, 52] width 70 height 13
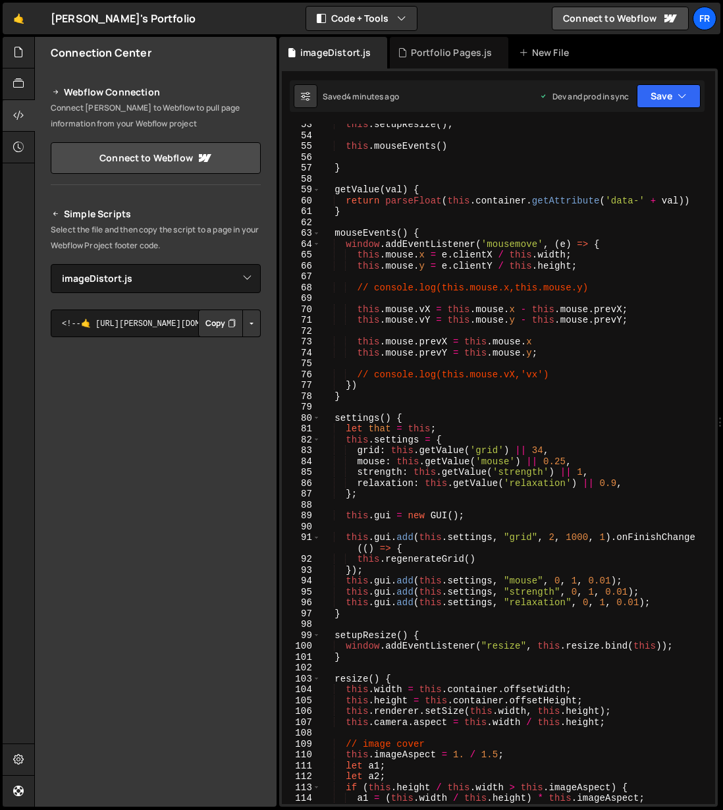
scroll to position [1032, 0]
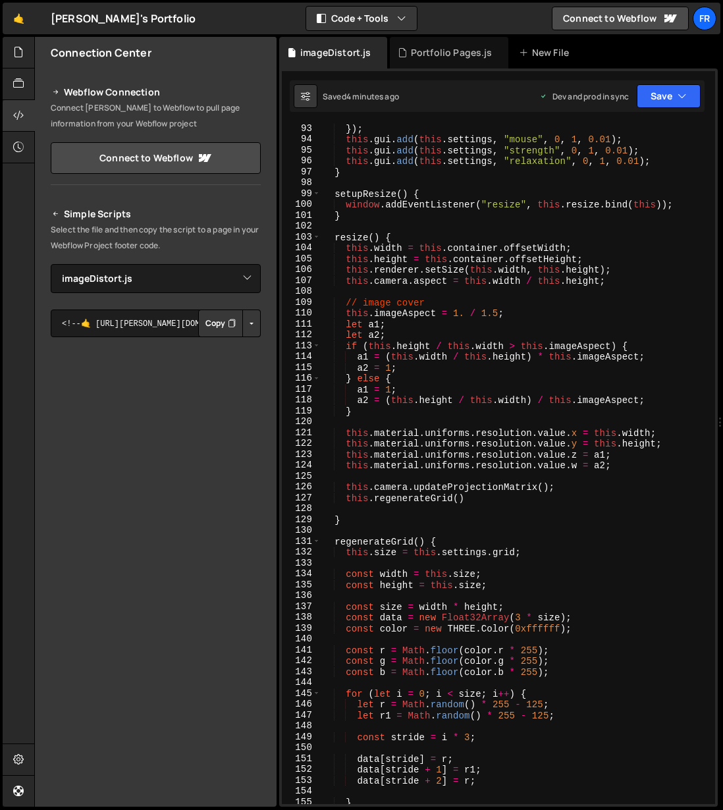
click at [248, 325] on button "Button group with nested dropdown" at bounding box center [251, 323] width 18 height 28
click at [253, 321] on button "Button group with nested dropdown" at bounding box center [251, 323] width 18 height 28
click at [250, 323] on button "Button group with nested dropdown" at bounding box center [251, 323] width 18 height 28
click at [226, 366] on link "Copy Production js" at bounding box center [205, 366] width 109 height 18
click at [221, 326] on button "Copy" at bounding box center [220, 323] width 45 height 28
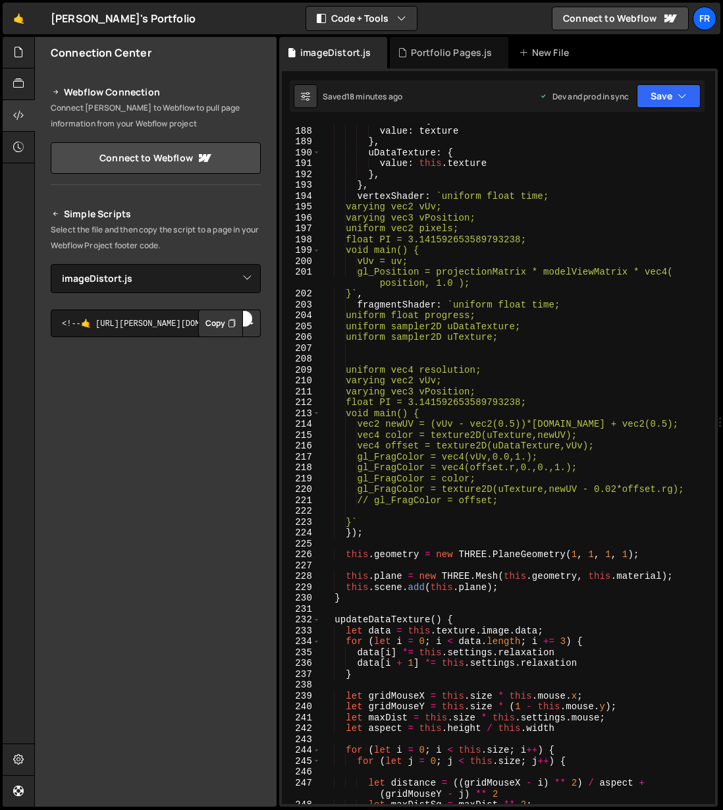
scroll to position [2332, 0]
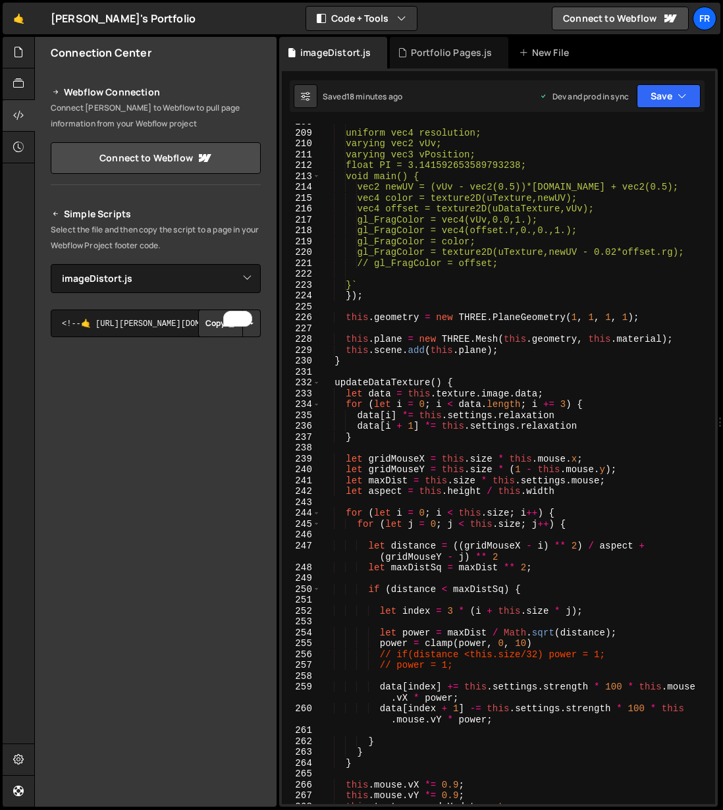
type textarea "});"
click at [614, 291] on div "uniform vec4 resolution; varying vec2 vUv; varying vec3 vPosition; float PI = 3…" at bounding box center [518, 468] width 394 height 702
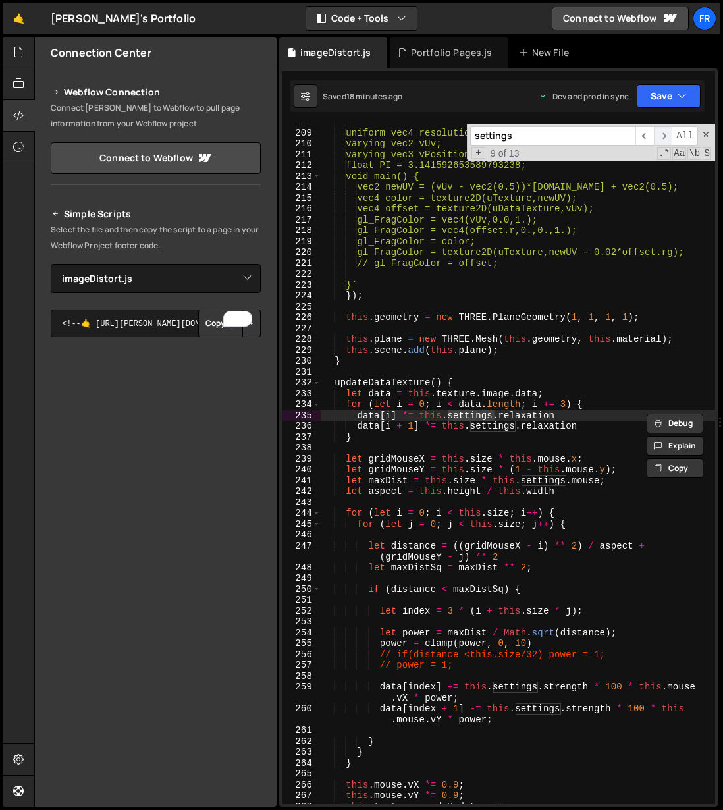
type input "settings"
click at [665, 134] on span "​" at bounding box center [663, 135] width 18 height 19
click at [665, 135] on span "​" at bounding box center [663, 135] width 18 height 19
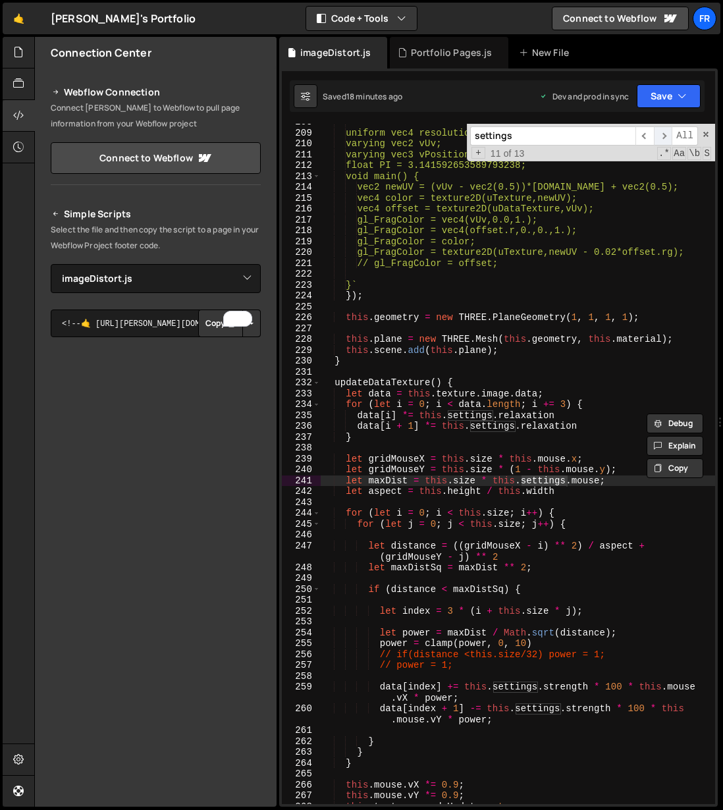
click at [665, 135] on span "​" at bounding box center [663, 135] width 18 height 19
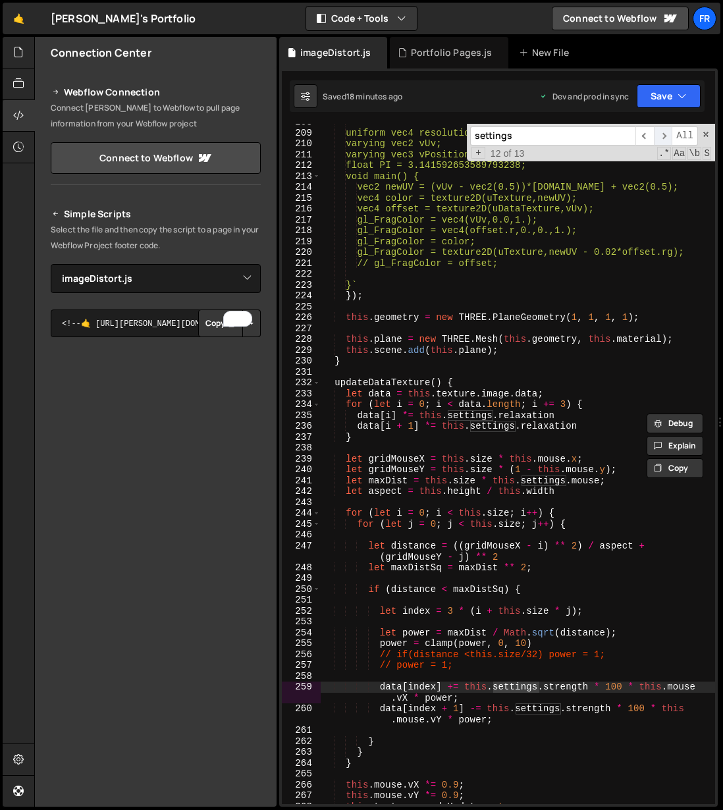
click at [665, 135] on span "​" at bounding box center [663, 135] width 18 height 19
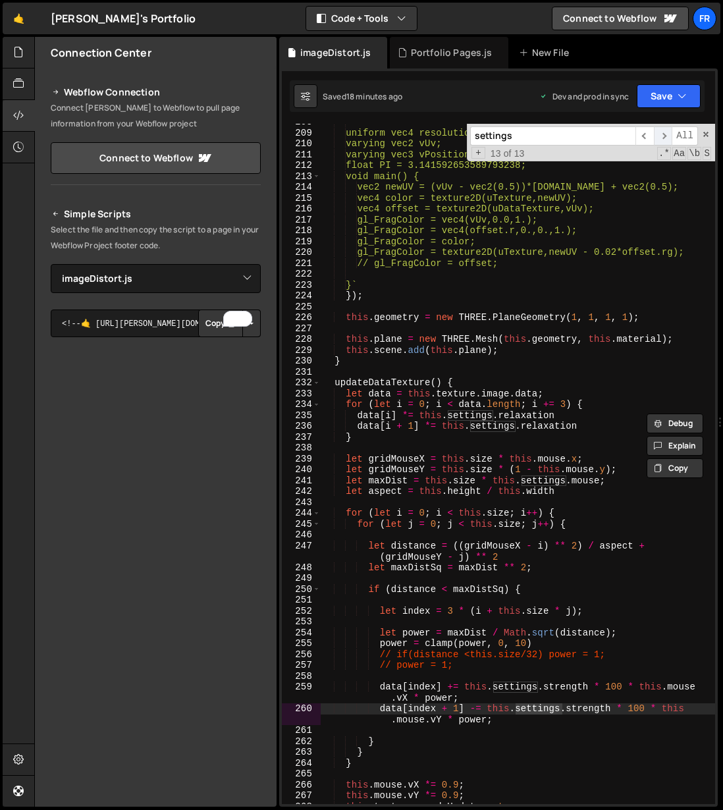
click at [664, 136] on span "​" at bounding box center [663, 135] width 18 height 19
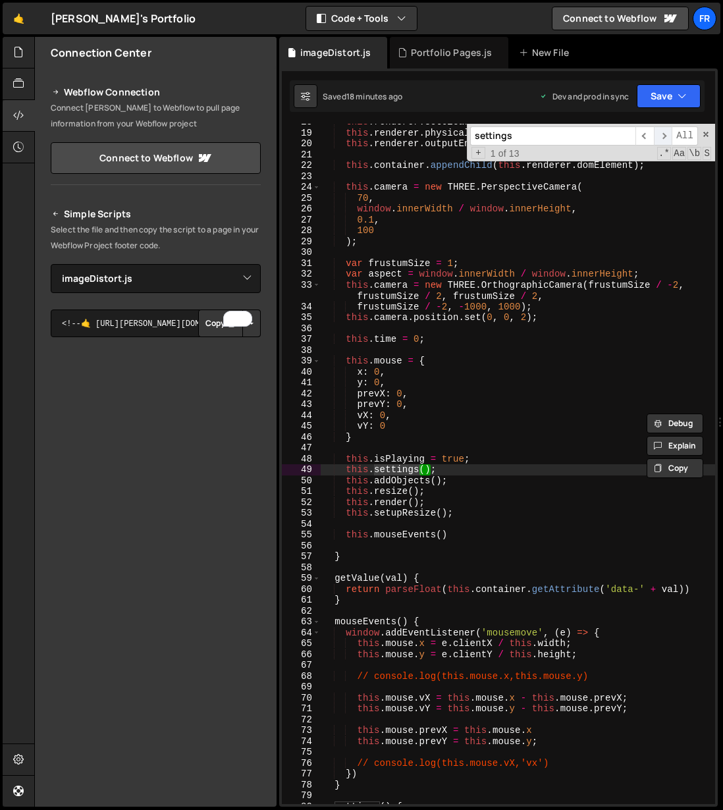
click at [663, 136] on span "​" at bounding box center [663, 135] width 18 height 19
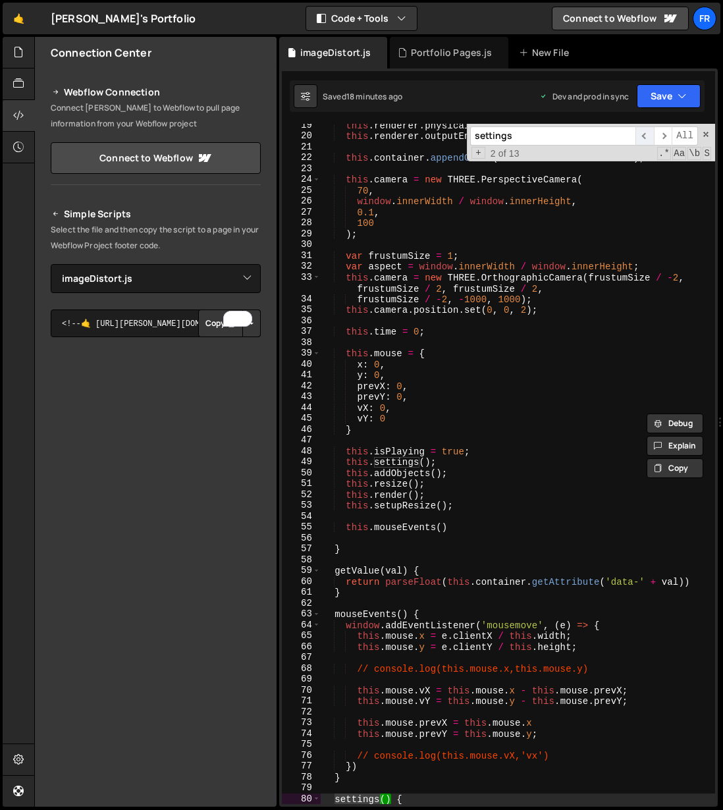
click at [647, 136] on span "​" at bounding box center [644, 135] width 18 height 19
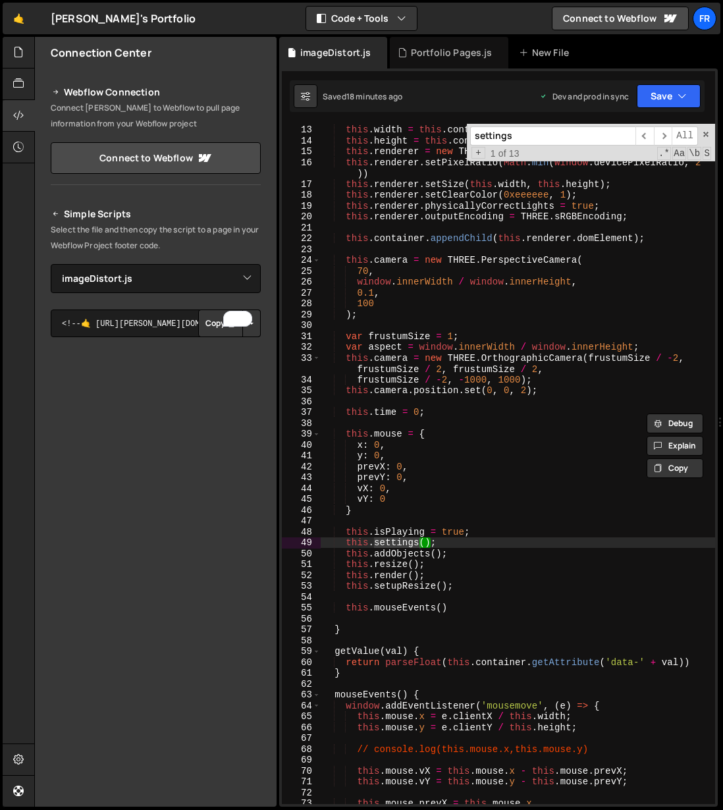
scroll to position [130, 0]
click at [706, 137] on span at bounding box center [705, 134] width 9 height 9
type textarea "this.settings();"
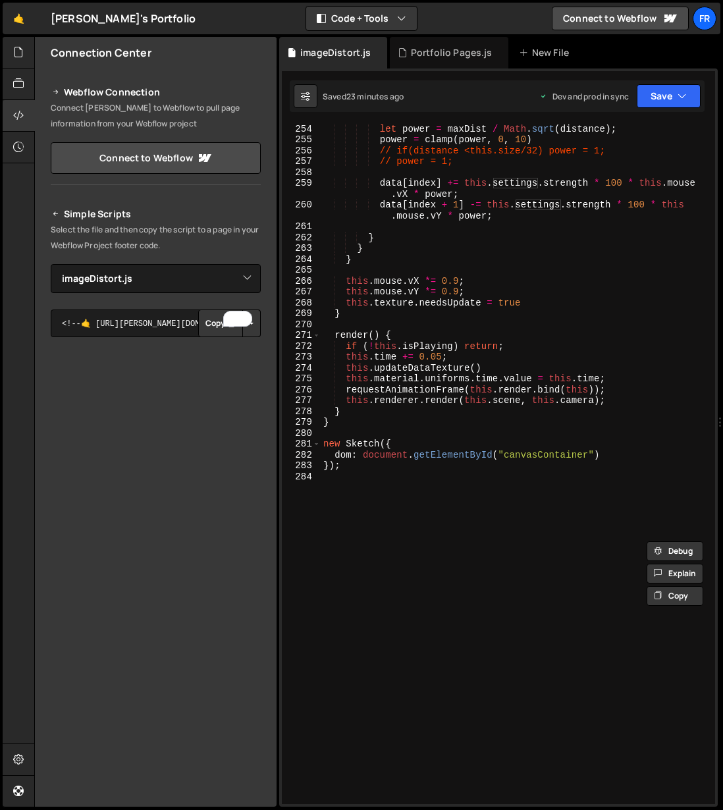
scroll to position [2848, 0]
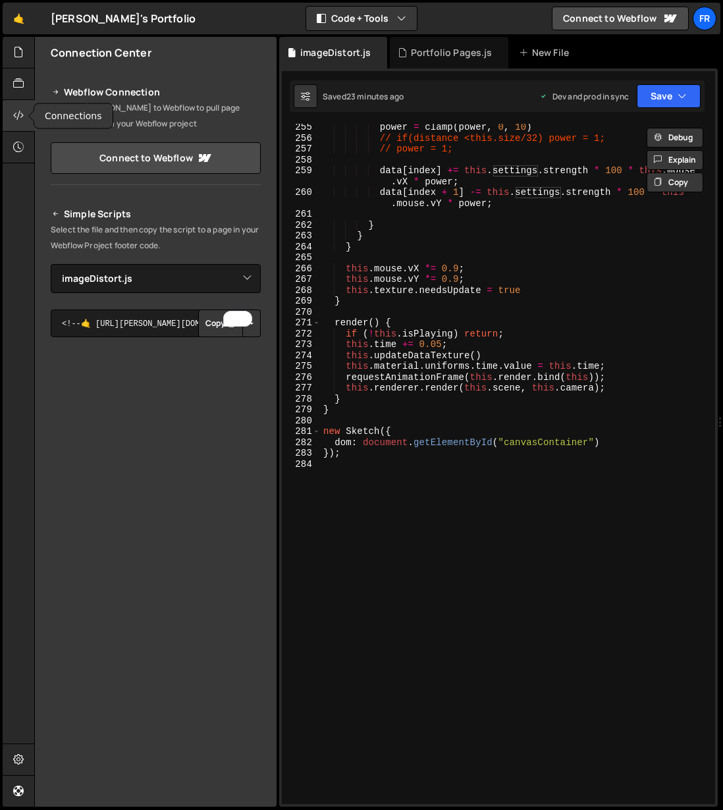
click at [18, 114] on icon at bounding box center [18, 115] width 11 height 14
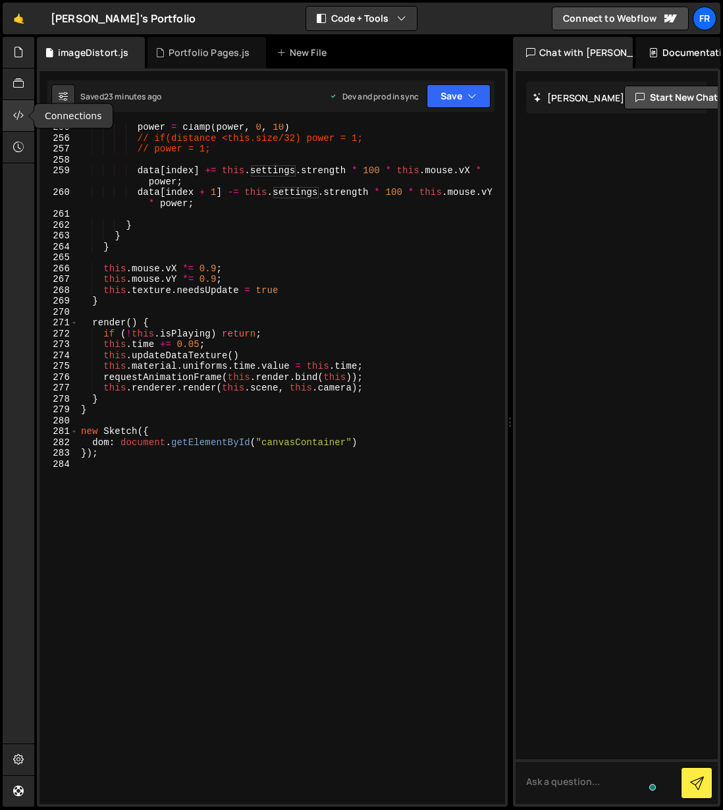
scroll to position [2805, 0]
click at [18, 114] on icon at bounding box center [18, 115] width 11 height 14
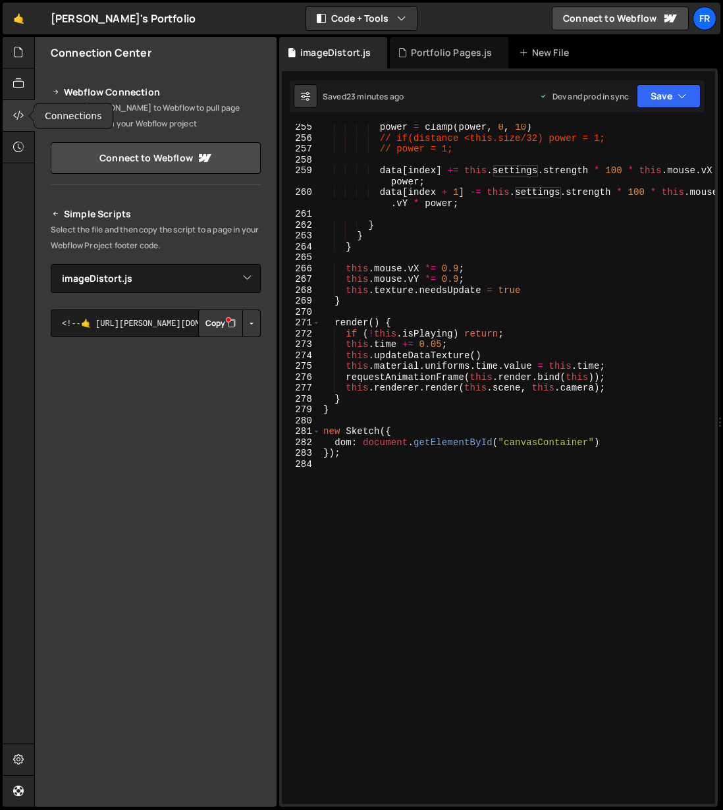
scroll to position [2826, 0]
click at [21, 52] on icon at bounding box center [18, 52] width 11 height 14
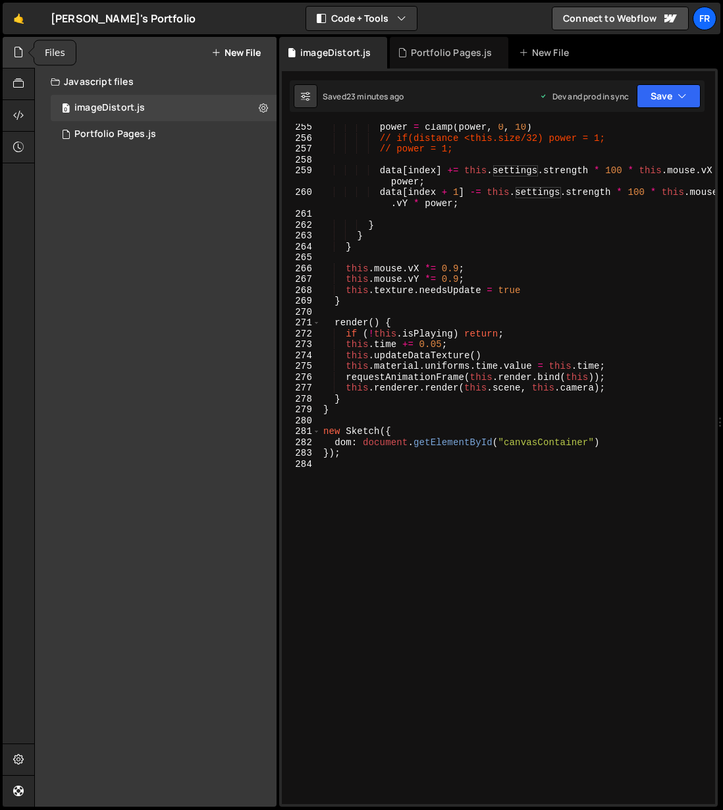
scroll to position [2848, 0]
click at [256, 52] on button "New File" at bounding box center [235, 52] width 49 height 11
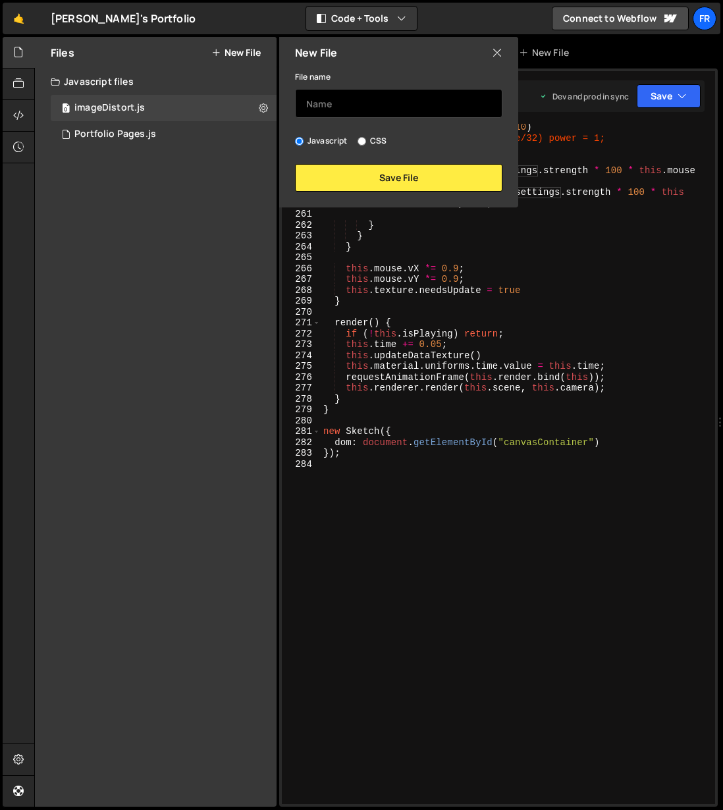
click at [326, 101] on input "text" at bounding box center [398, 103] width 207 height 29
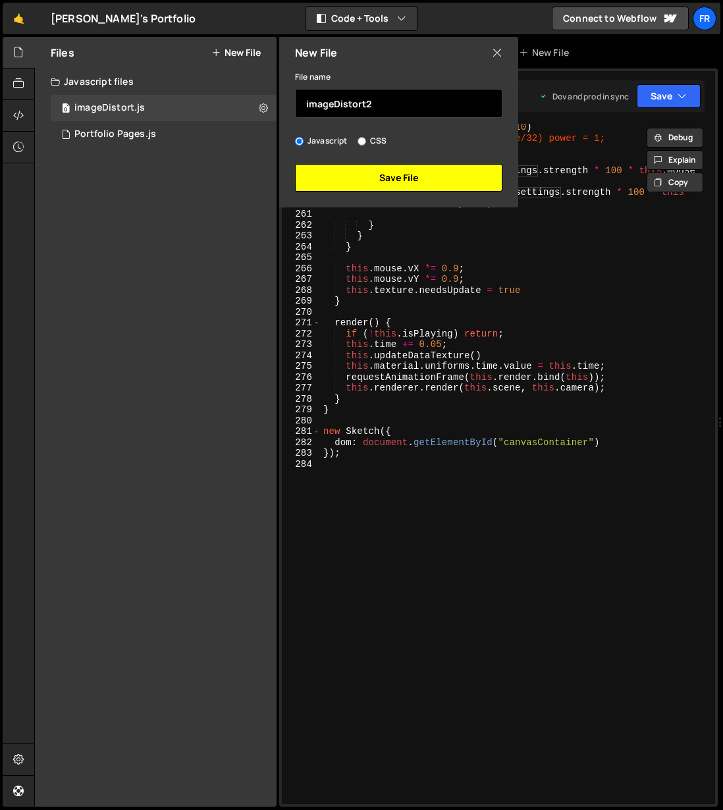
type input "imageDistort2"
click at [451, 167] on button "Save File" at bounding box center [398, 178] width 207 height 28
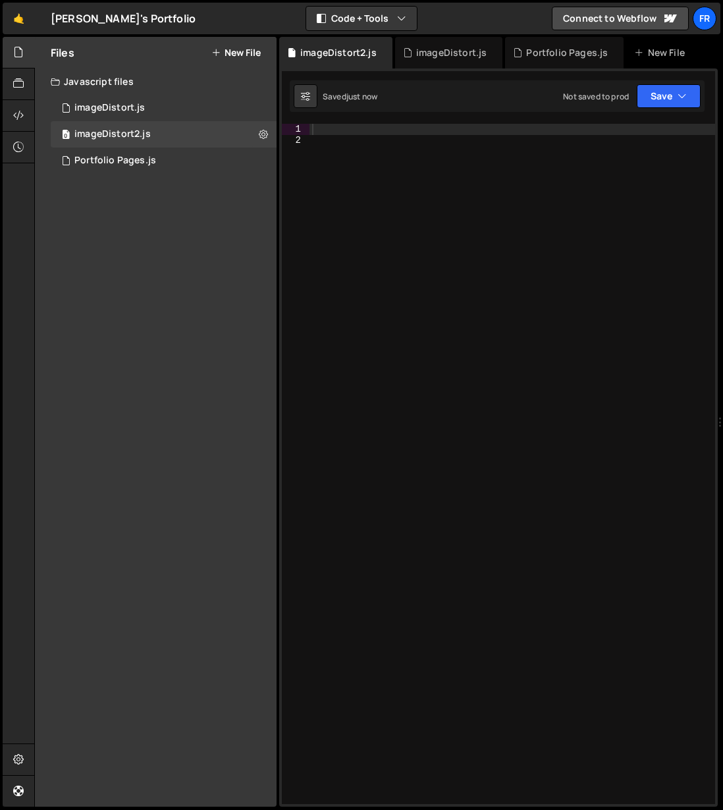
click at [405, 146] on div at bounding box center [512, 475] width 406 height 702
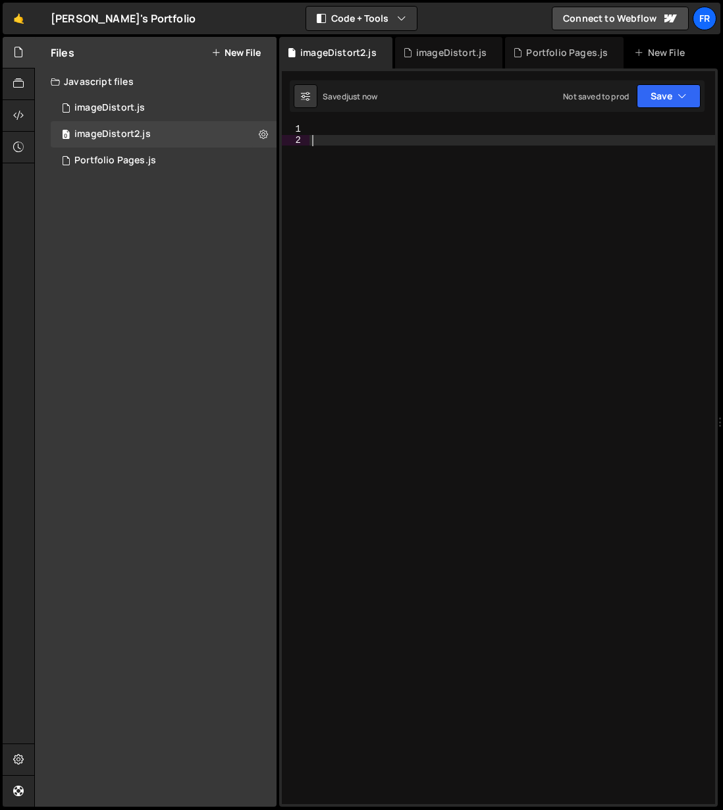
click at [400, 132] on div at bounding box center [512, 475] width 406 height 702
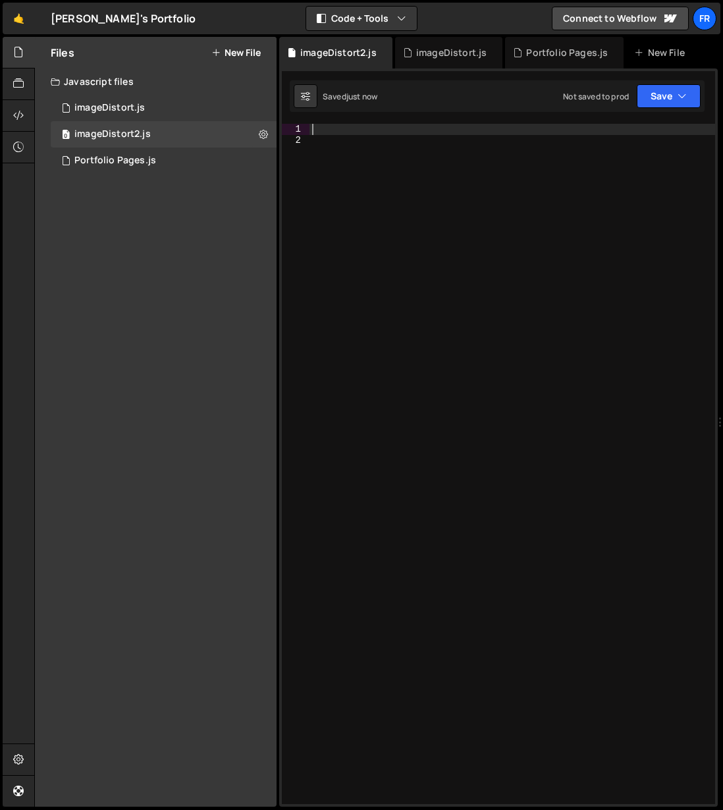
paste textarea "[URL][DOMAIN_NAME]"
type textarea "[URL][DOMAIN_NAME]"
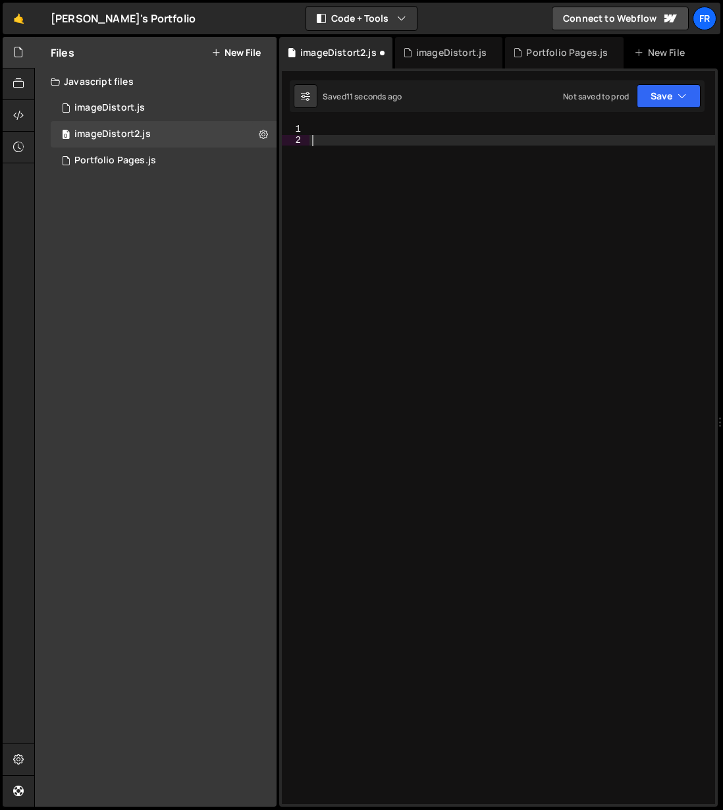
click at [415, 269] on div at bounding box center [512, 475] width 406 height 702
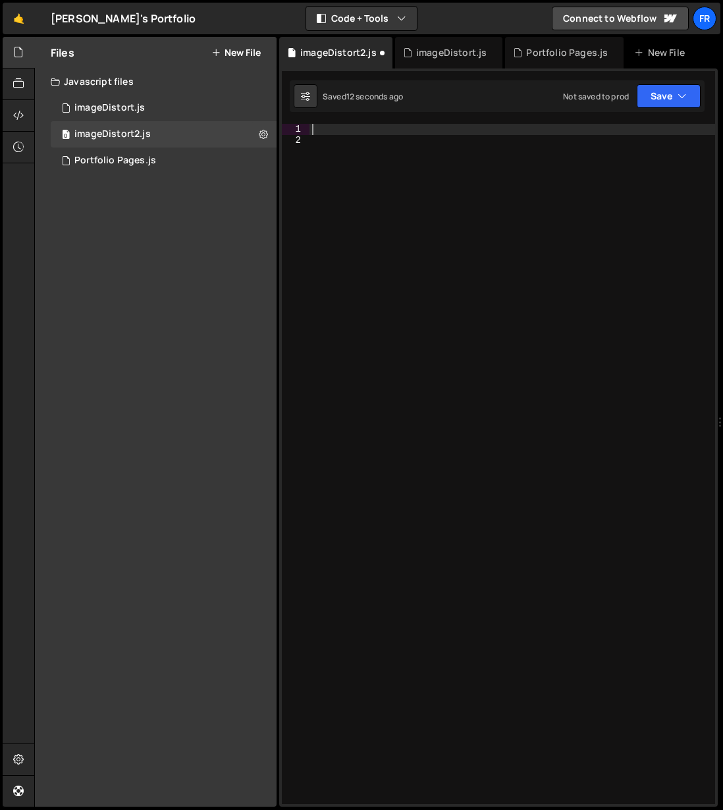
click at [383, 133] on div at bounding box center [512, 475] width 406 height 702
paste textarea "});"
type textarea "});"
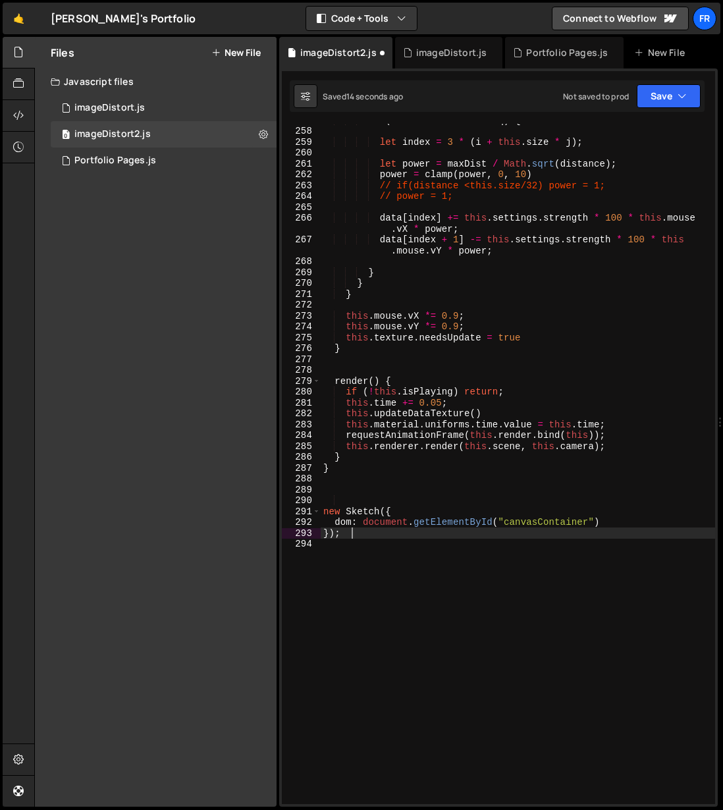
scroll to position [2968, 0]
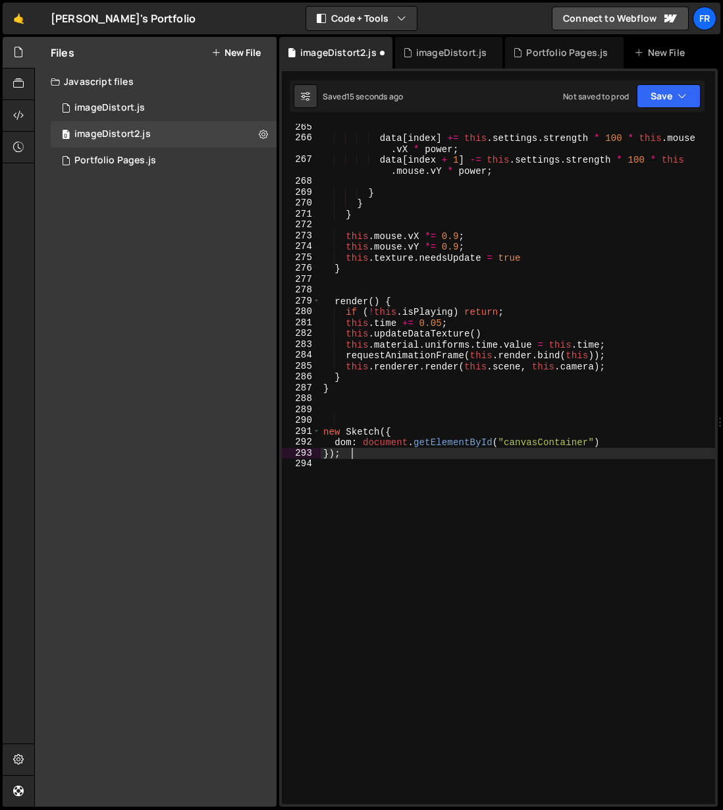
click at [404, 474] on div "data [ index ] += this . settings . strength * 100 * this . mouse . vX * power …" at bounding box center [518, 473] width 394 height 702
type textarea "});"
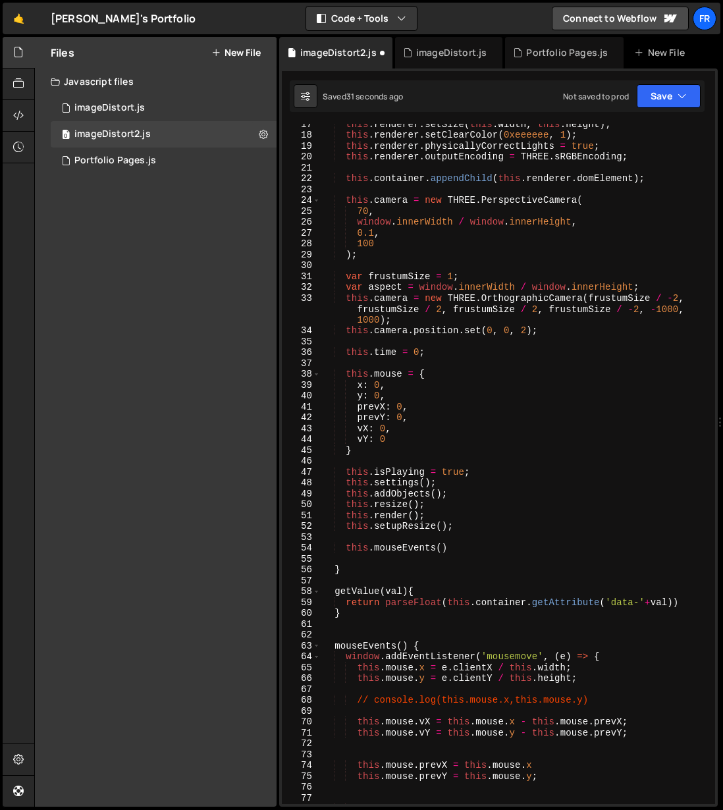
scroll to position [190, 0]
click at [115, 107] on div "imageDistort.js" at bounding box center [109, 108] width 70 height 12
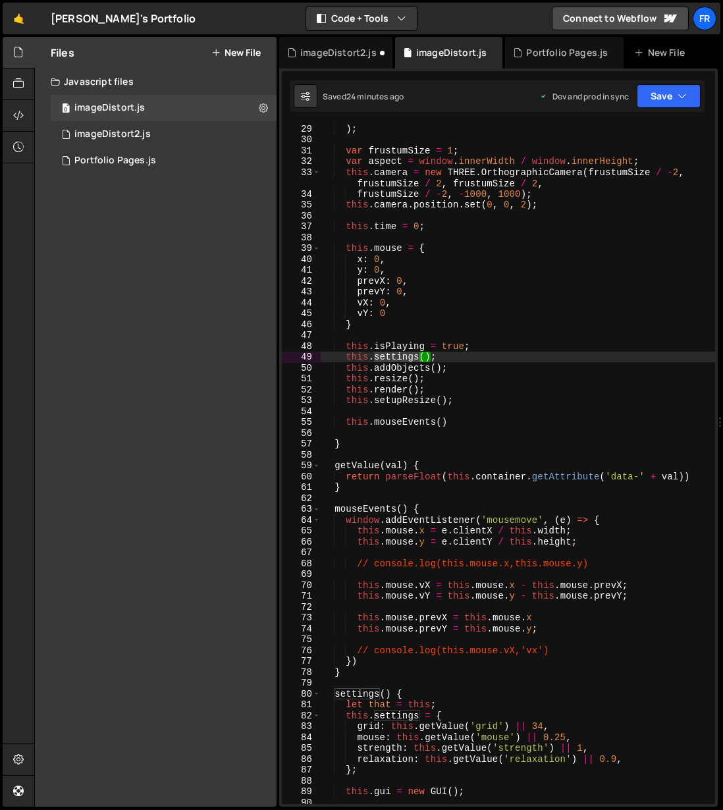
scroll to position [315, 0]
click at [353, 51] on div "imageDistort2.js" at bounding box center [338, 52] width 76 height 13
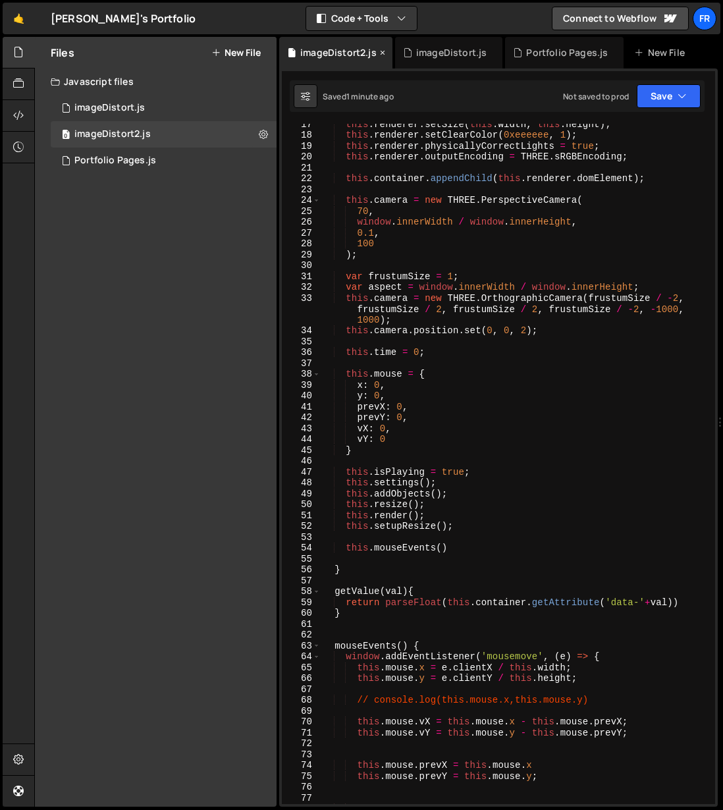
click at [381, 53] on icon at bounding box center [382, 52] width 9 height 13
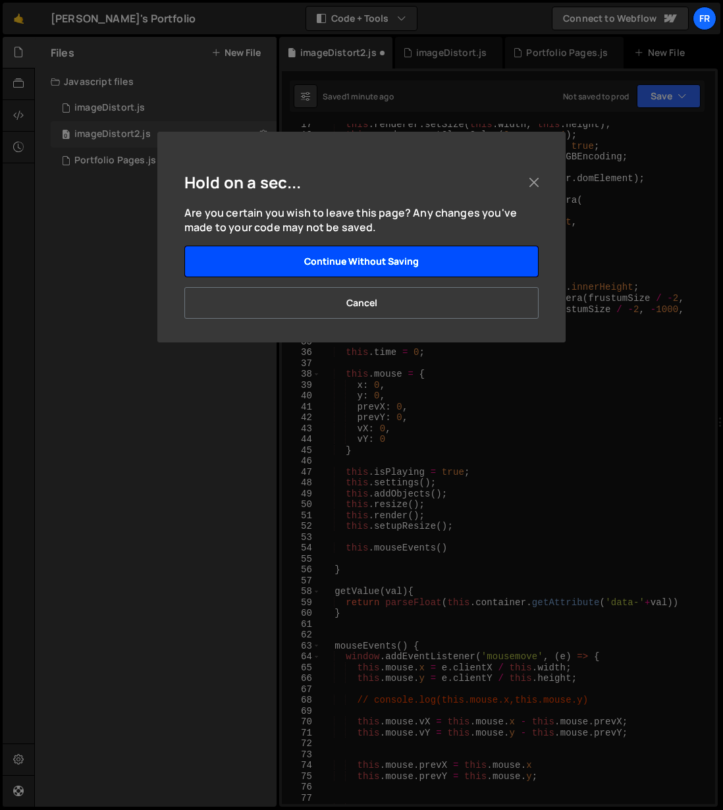
click at [454, 259] on button "Continue without saving" at bounding box center [361, 262] width 354 height 32
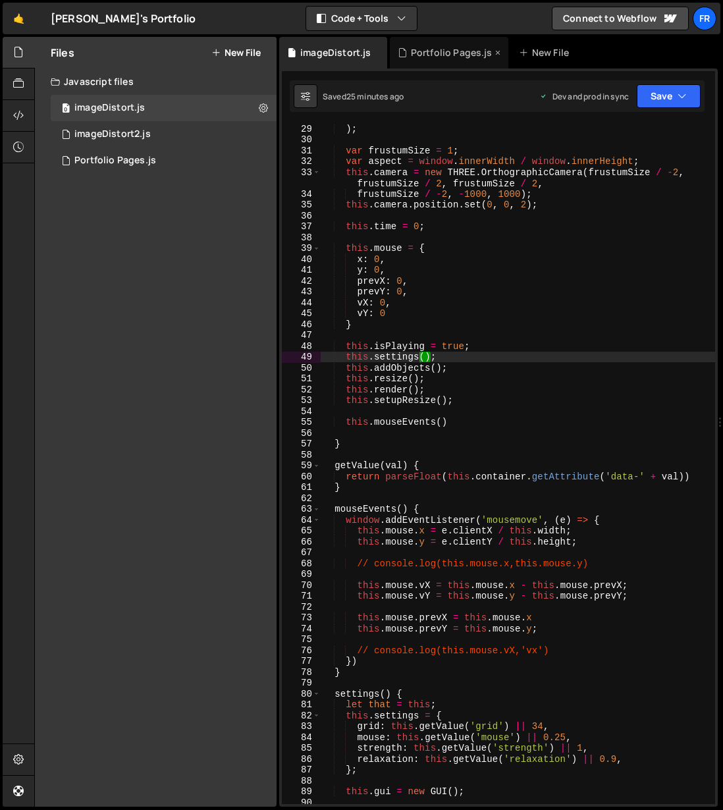
click at [423, 48] on div "Portfolio Pages.js" at bounding box center [452, 52] width 82 height 13
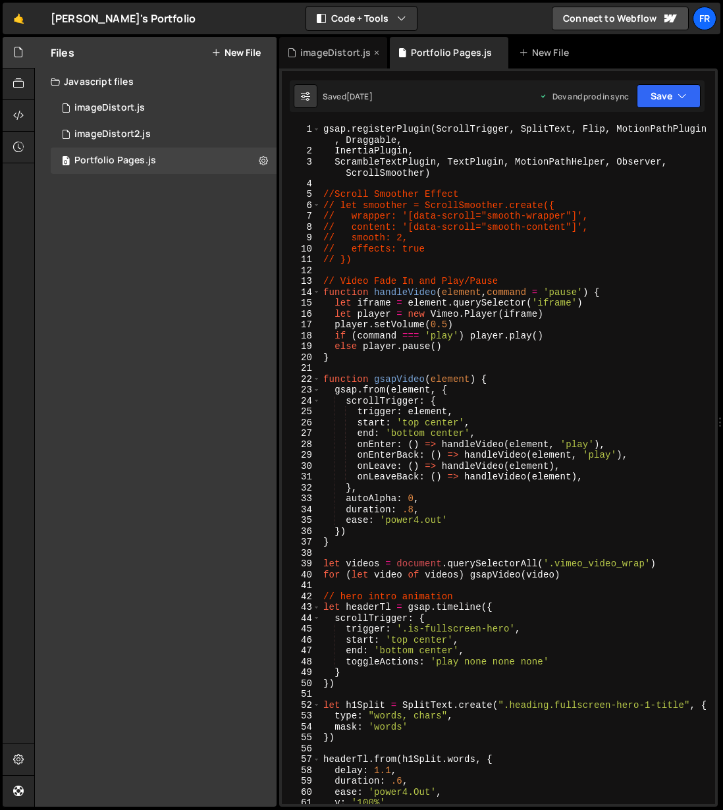
scroll to position [7308, 0]
click at [336, 55] on div "imageDistort.js" at bounding box center [335, 52] width 70 height 13
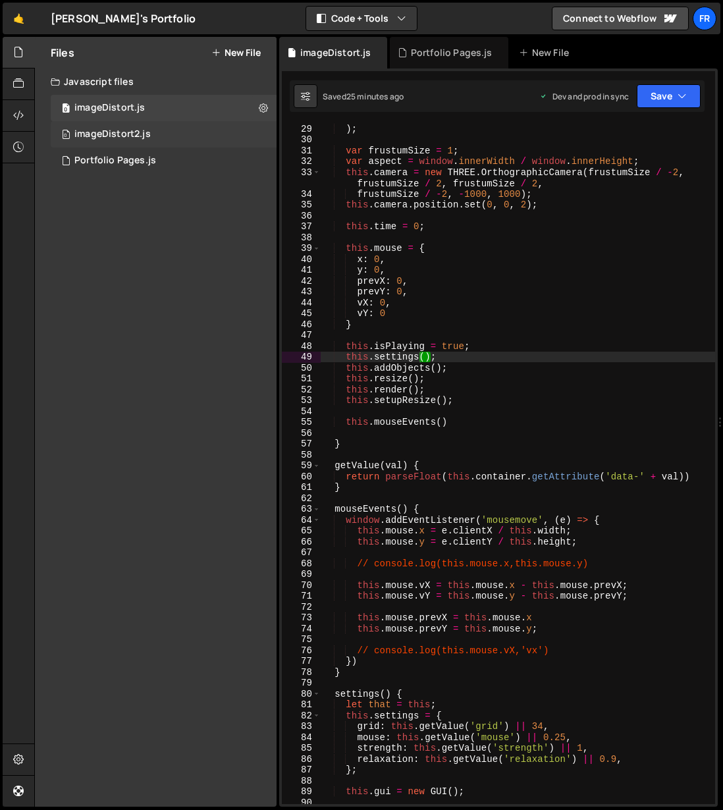
click at [140, 140] on div "0 imageDistort2.js 0" at bounding box center [164, 134] width 226 height 26
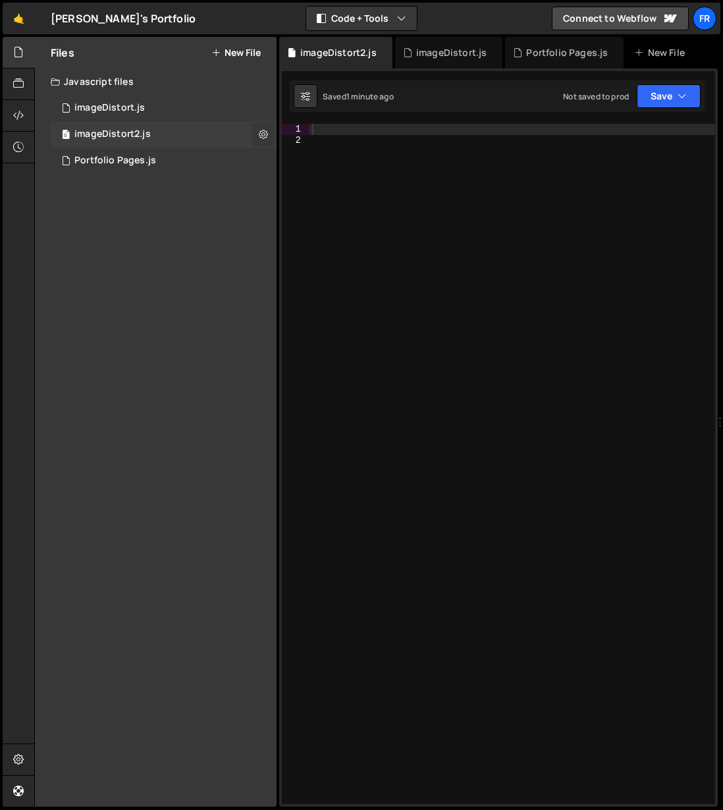
click at [266, 132] on icon at bounding box center [263, 134] width 9 height 13
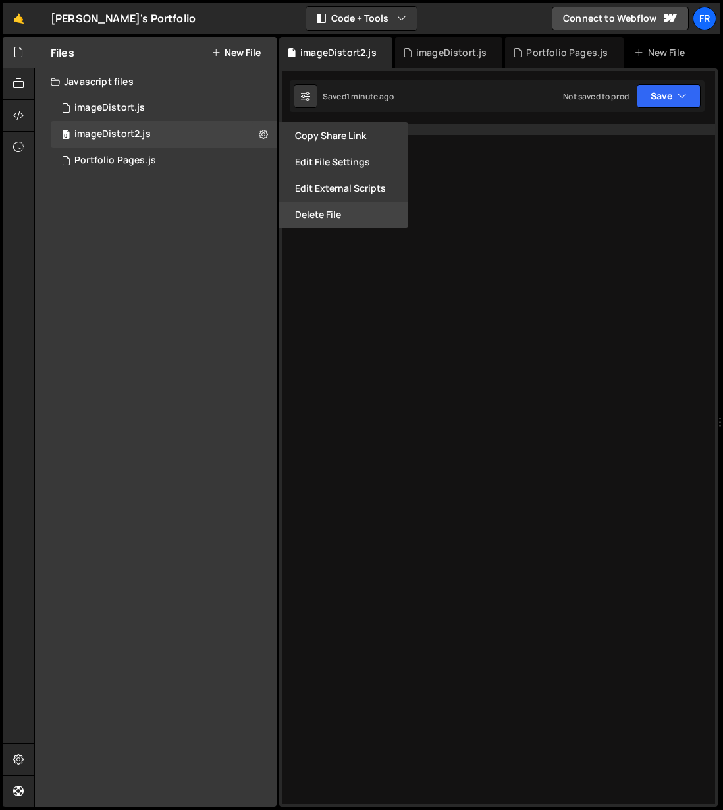
click at [314, 216] on button "Delete File" at bounding box center [343, 214] width 129 height 26
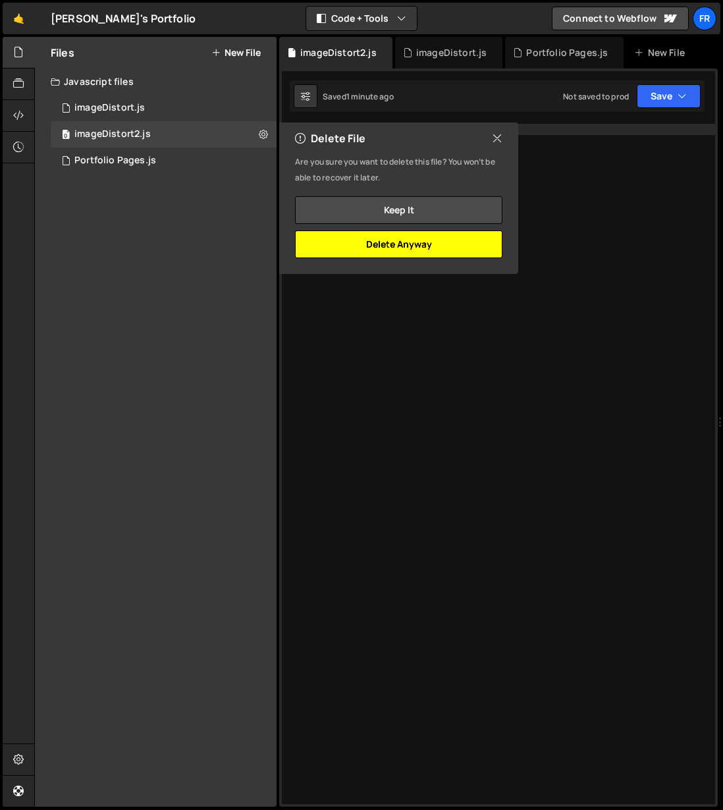
click at [394, 248] on button "Delete Anyway" at bounding box center [398, 244] width 207 height 28
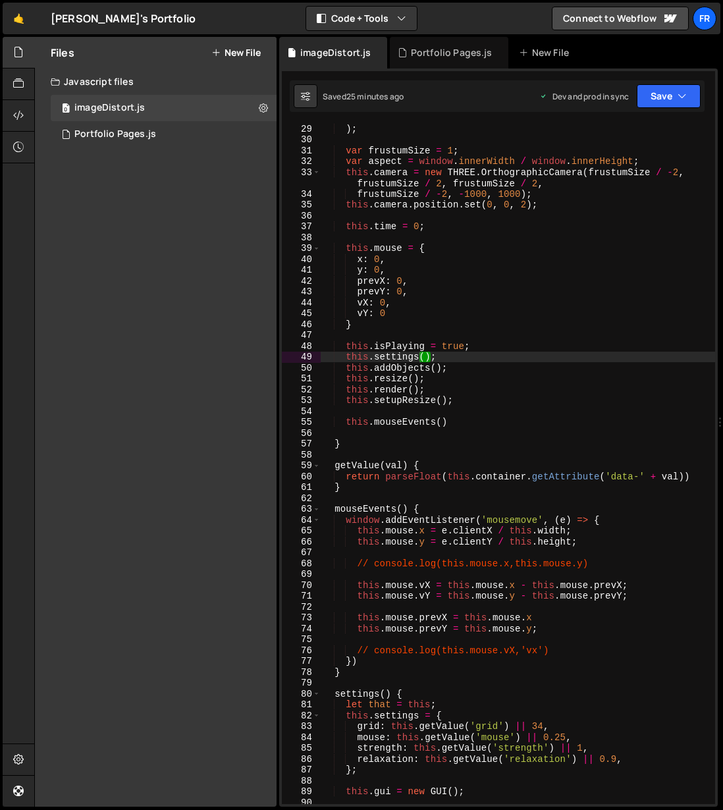
click at [152, 180] on div "Files New File Javascript files 0 imageDistort.js 0 0 Portfolio Pages.js 0 CSS …" at bounding box center [156, 422] width 242 height 770
click at [134, 138] on div "Portfolio Pages.js" at bounding box center [115, 134] width 82 height 12
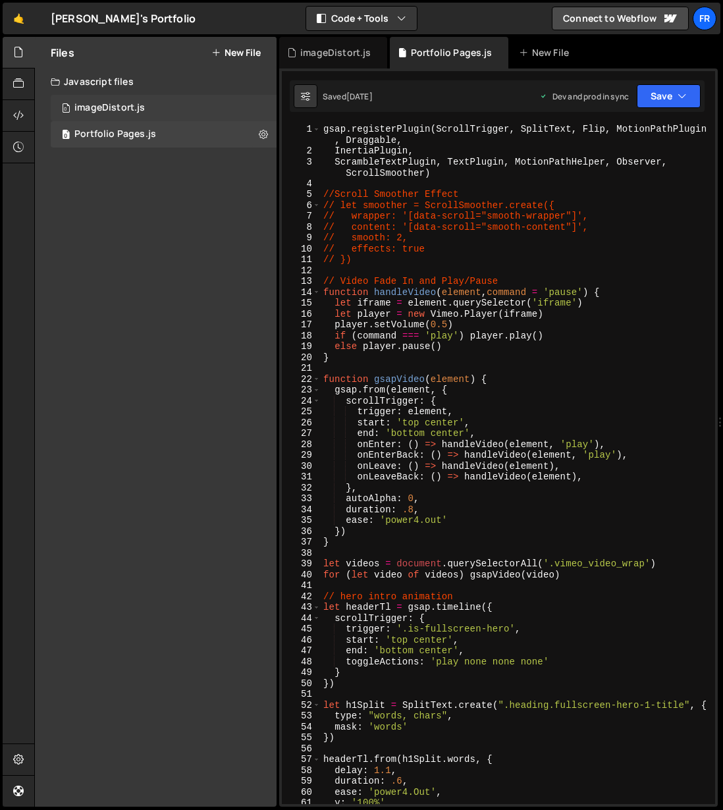
scroll to position [2709, 0]
click at [132, 110] on div "imageDistort.js" at bounding box center [109, 108] width 70 height 12
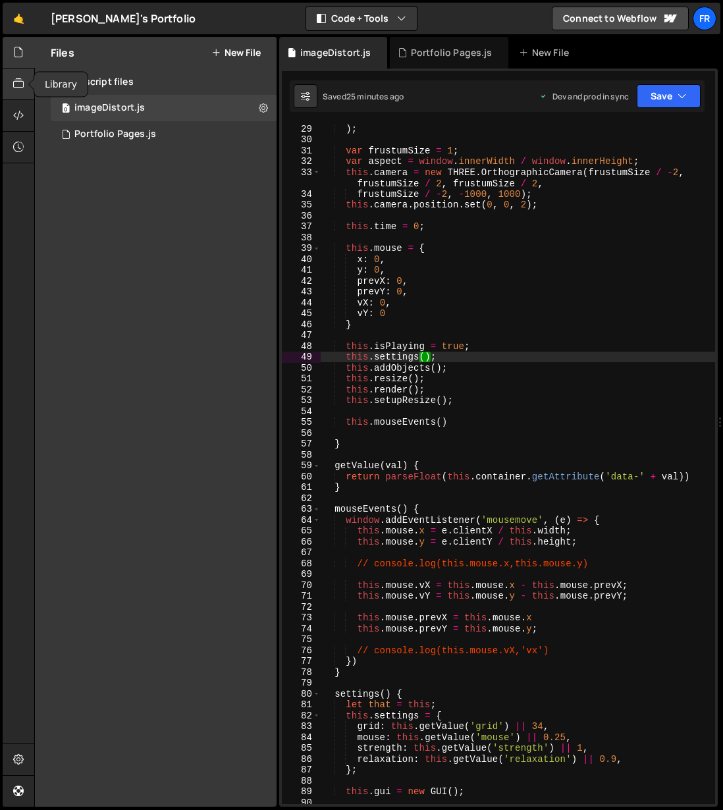
click at [11, 86] on div at bounding box center [19, 84] width 32 height 32
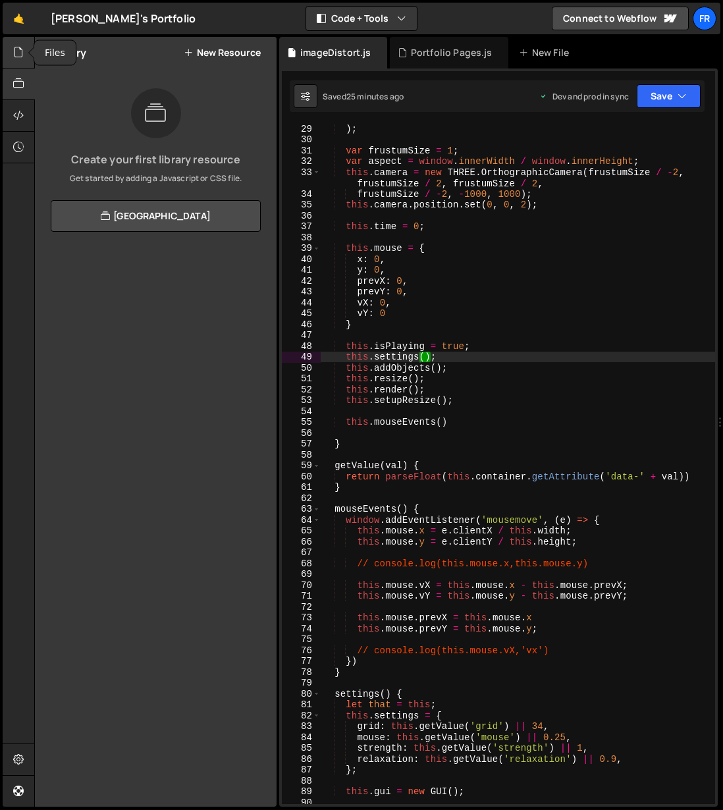
click at [18, 45] on icon at bounding box center [18, 52] width 11 height 14
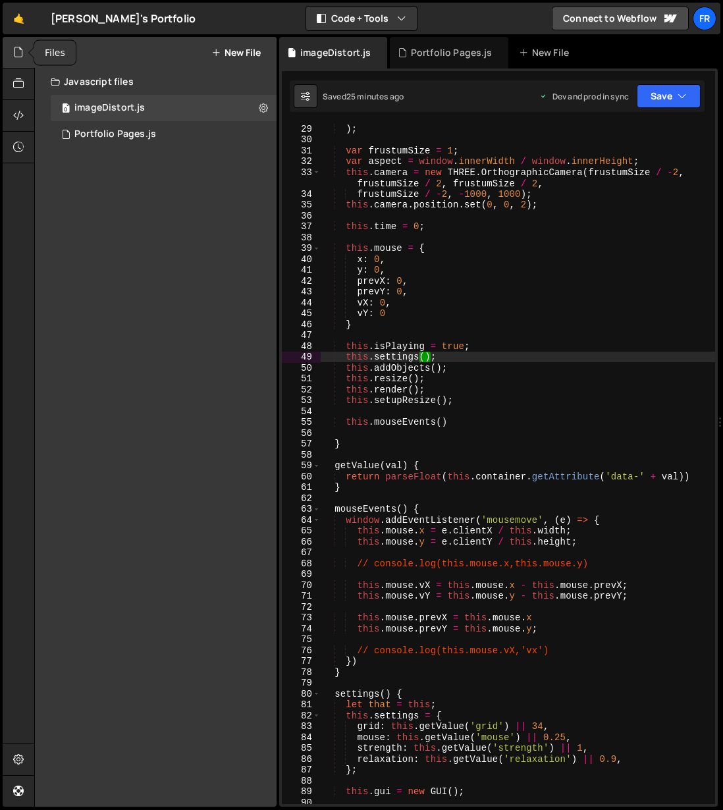
click at [12, 49] on div at bounding box center [19, 53] width 32 height 32
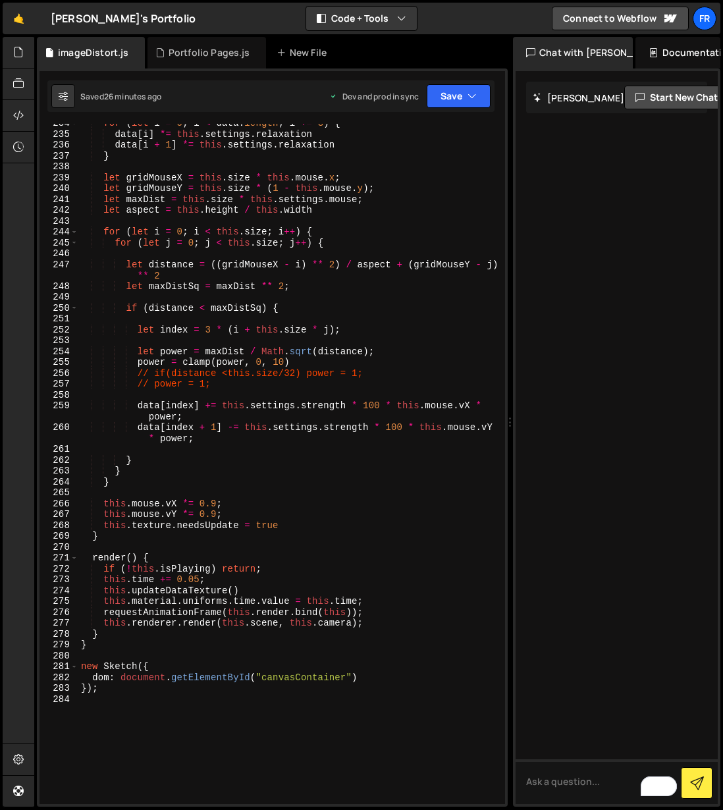
scroll to position [2635, 0]
